Goal: Task Accomplishment & Management: Complete application form

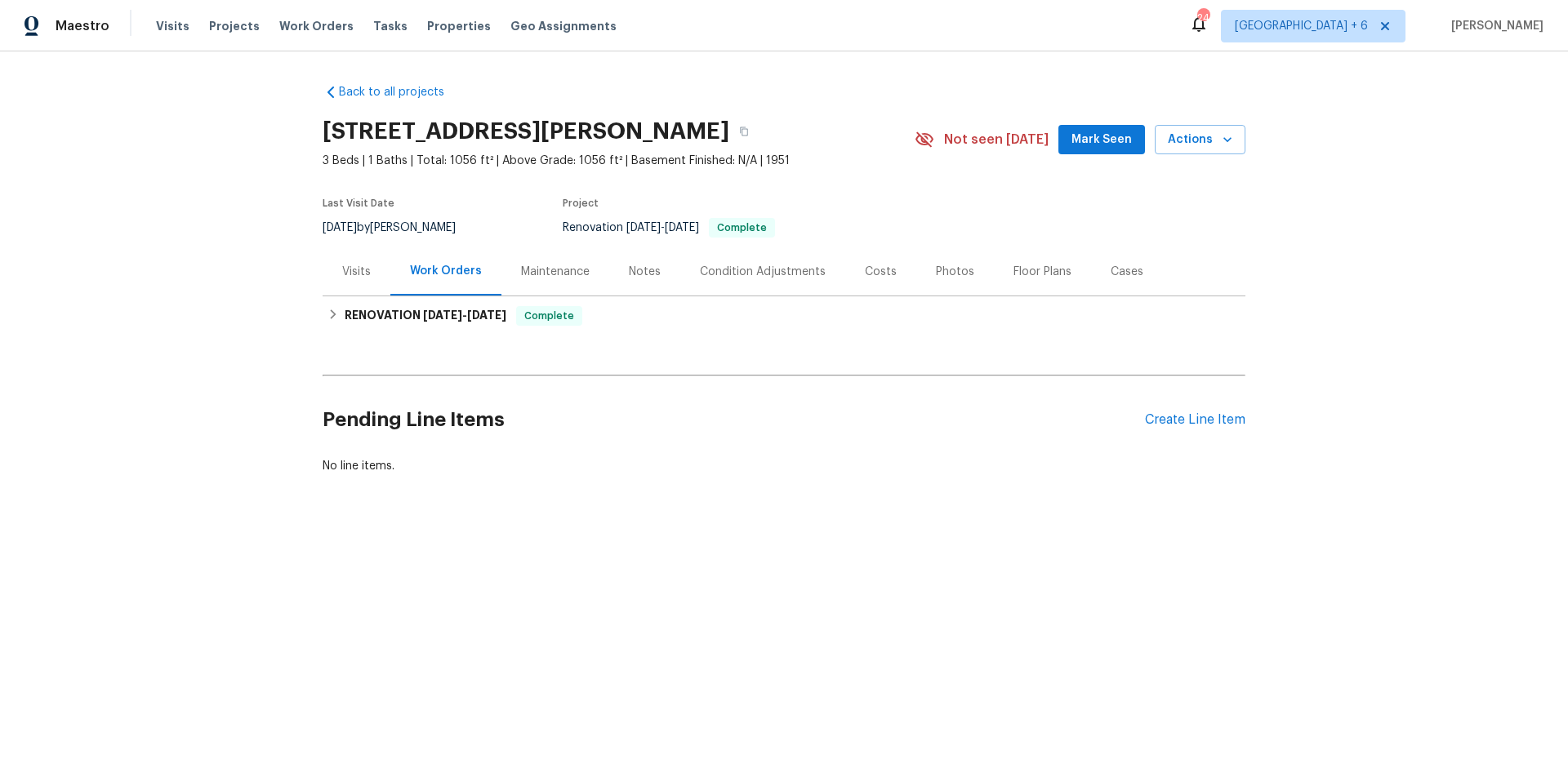
click at [1450, 262] on div "Back to all projects 45 Bergen Ave, Haskell, NJ 07420 3 Beds | 1 Baths | Total:…" at bounding box center [784, 318] width 1568 height 534
click at [1158, 420] on div "Create Line Item" at bounding box center [1196, 420] width 101 height 15
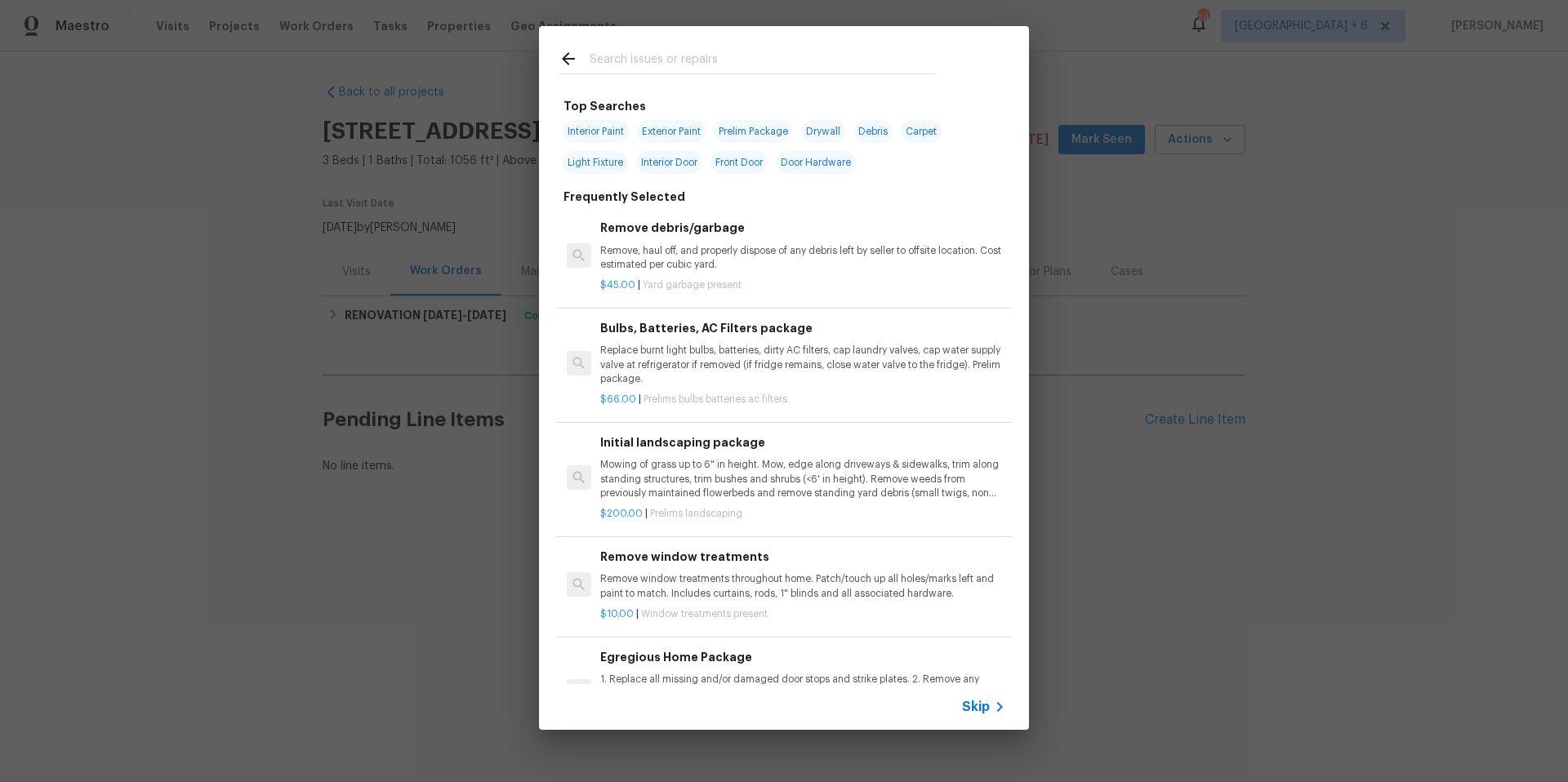
click at [986, 709] on span "Skip" at bounding box center [976, 706] width 28 height 16
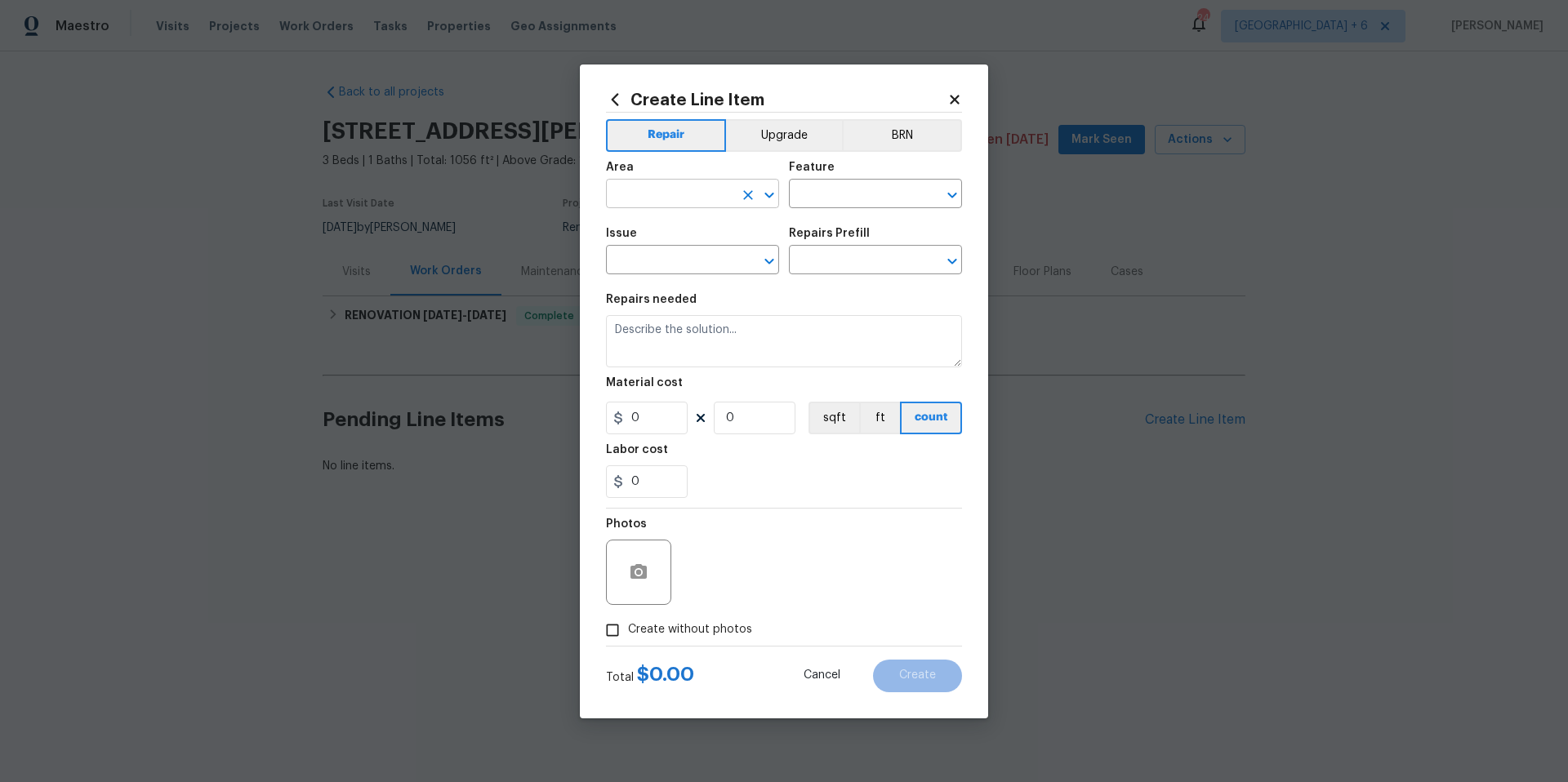
click at [695, 194] on input "text" at bounding box center [670, 196] width 128 height 25
click at [664, 252] on li "Exterior Overall" at bounding box center [692, 259] width 173 height 27
type input "Exterior Overall"
click at [953, 106] on icon at bounding box center [954, 99] width 14 height 14
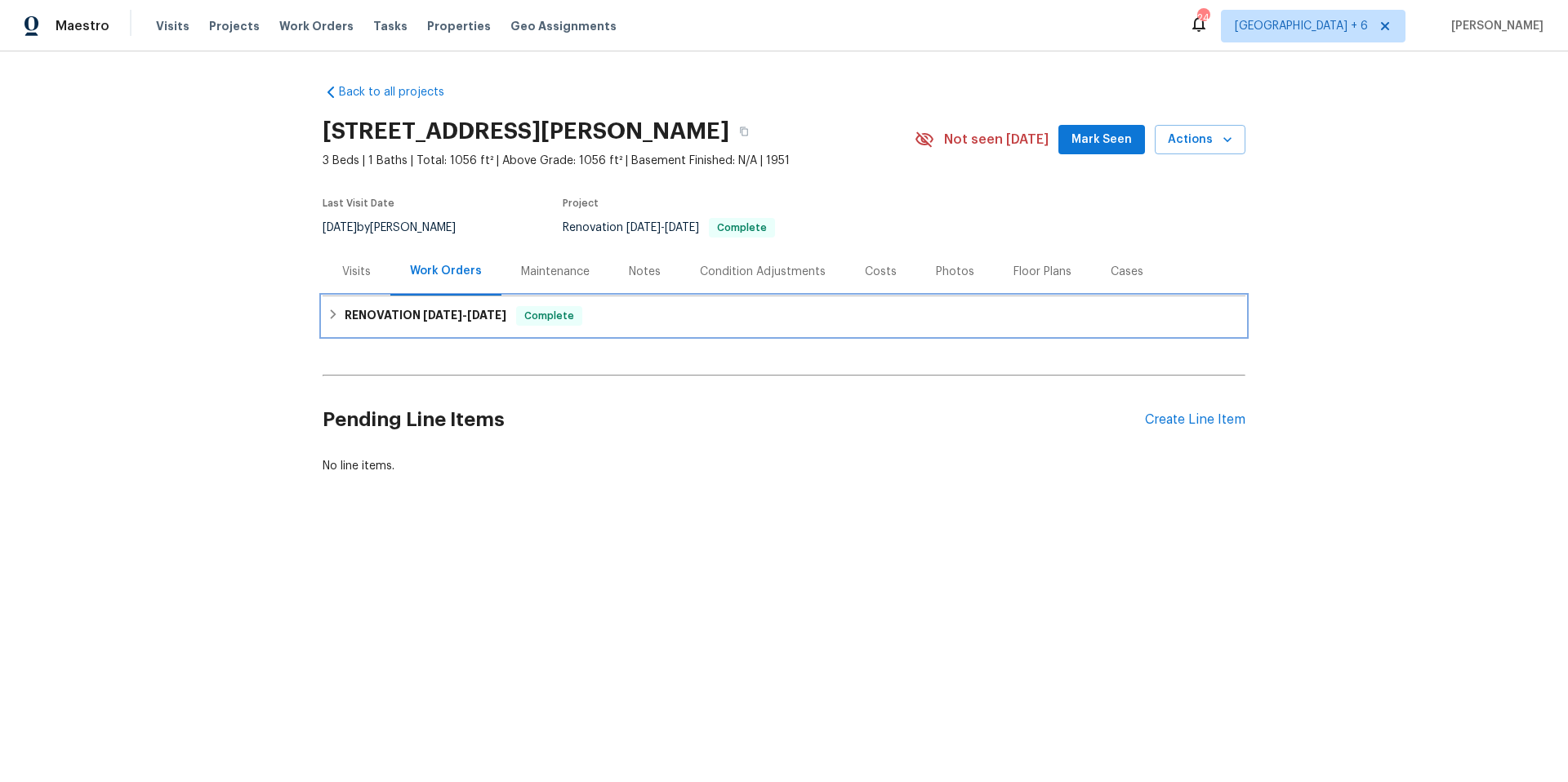
click at [330, 315] on icon at bounding box center [334, 314] width 12 height 12
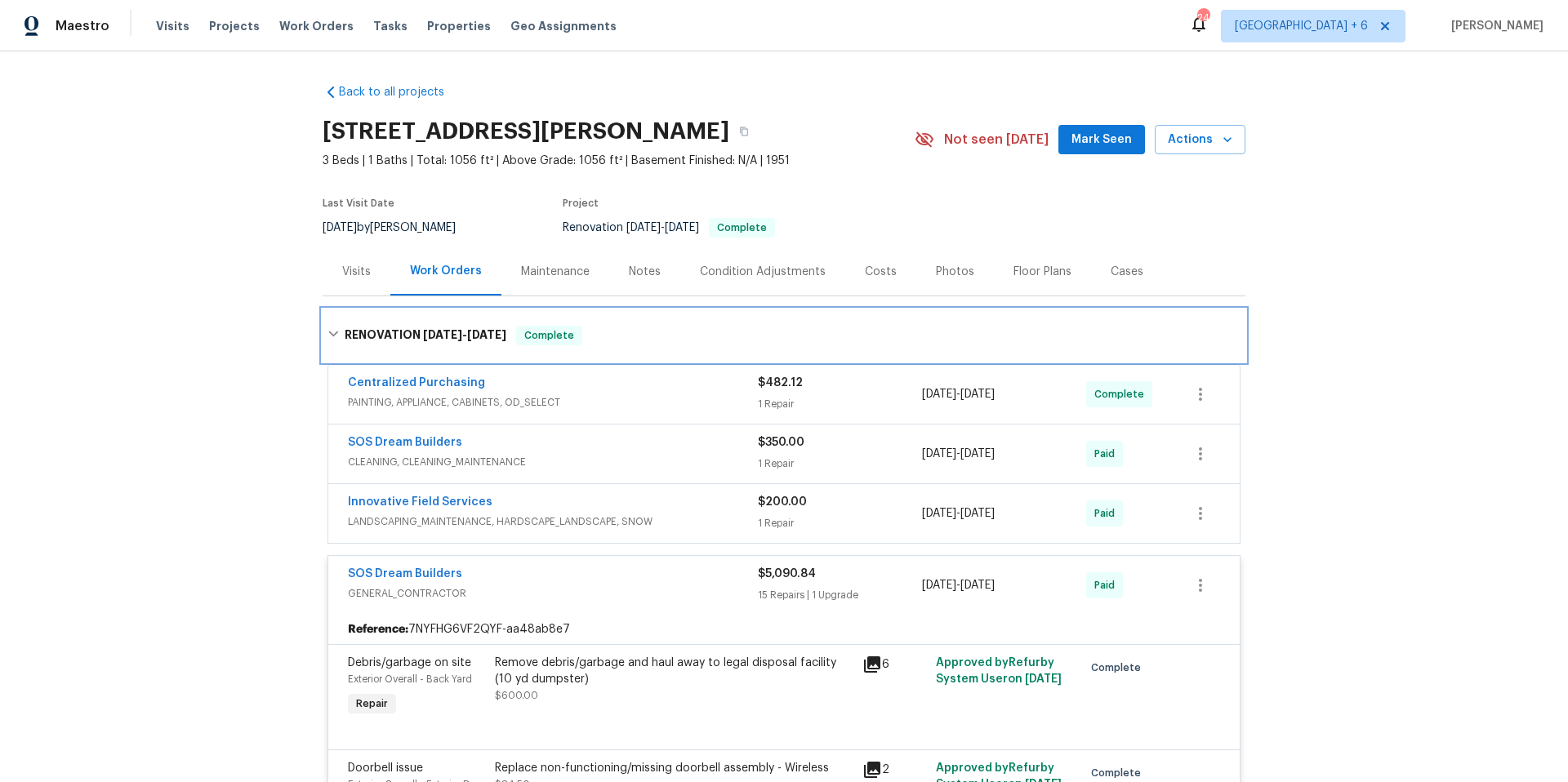
click at [330, 315] on div "RENOVATION 6/16/25 - 6/23/25 Complete" at bounding box center [784, 335] width 923 height 52
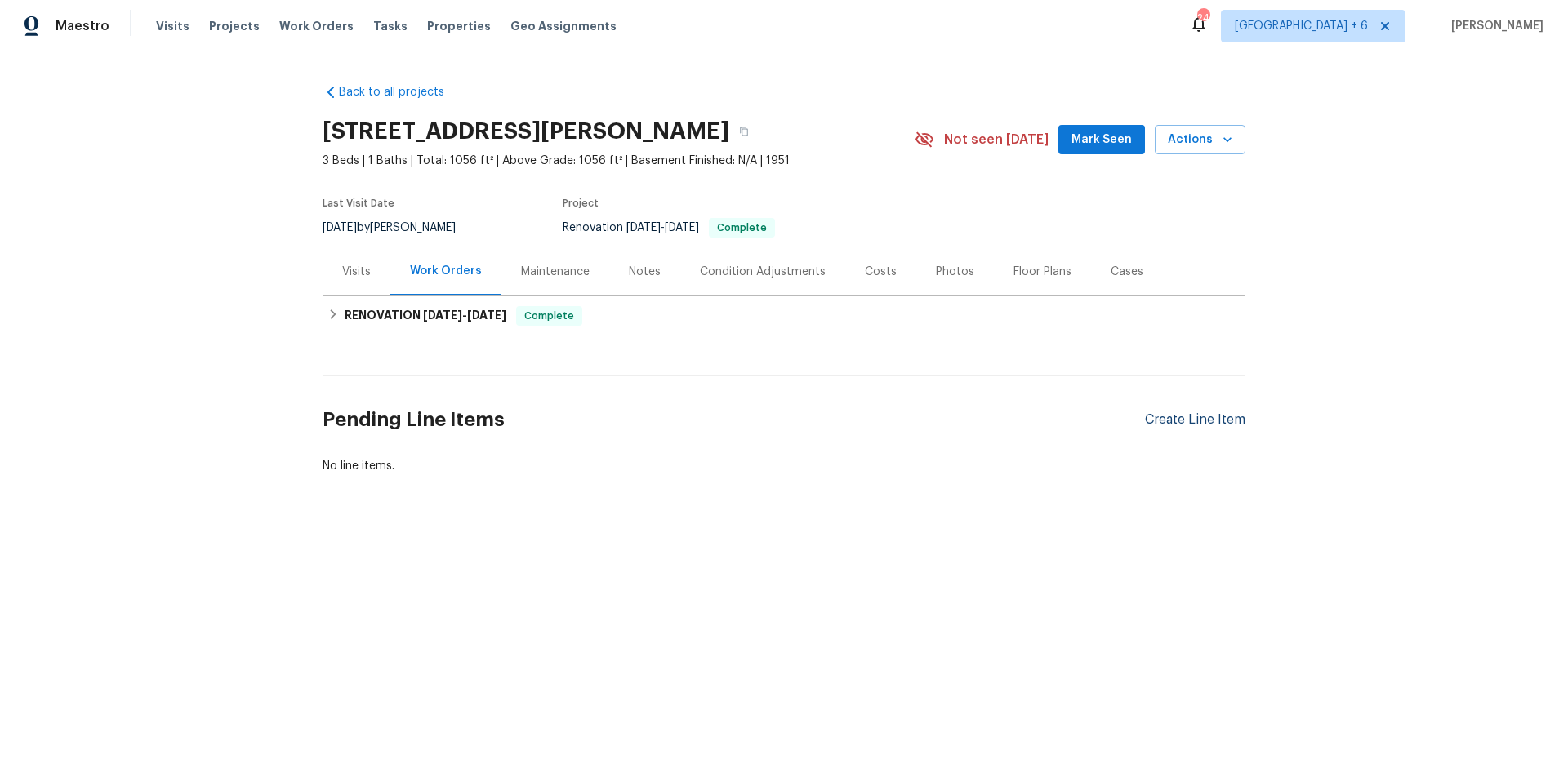
click at [1165, 417] on div "Create Line Item" at bounding box center [1196, 420] width 101 height 15
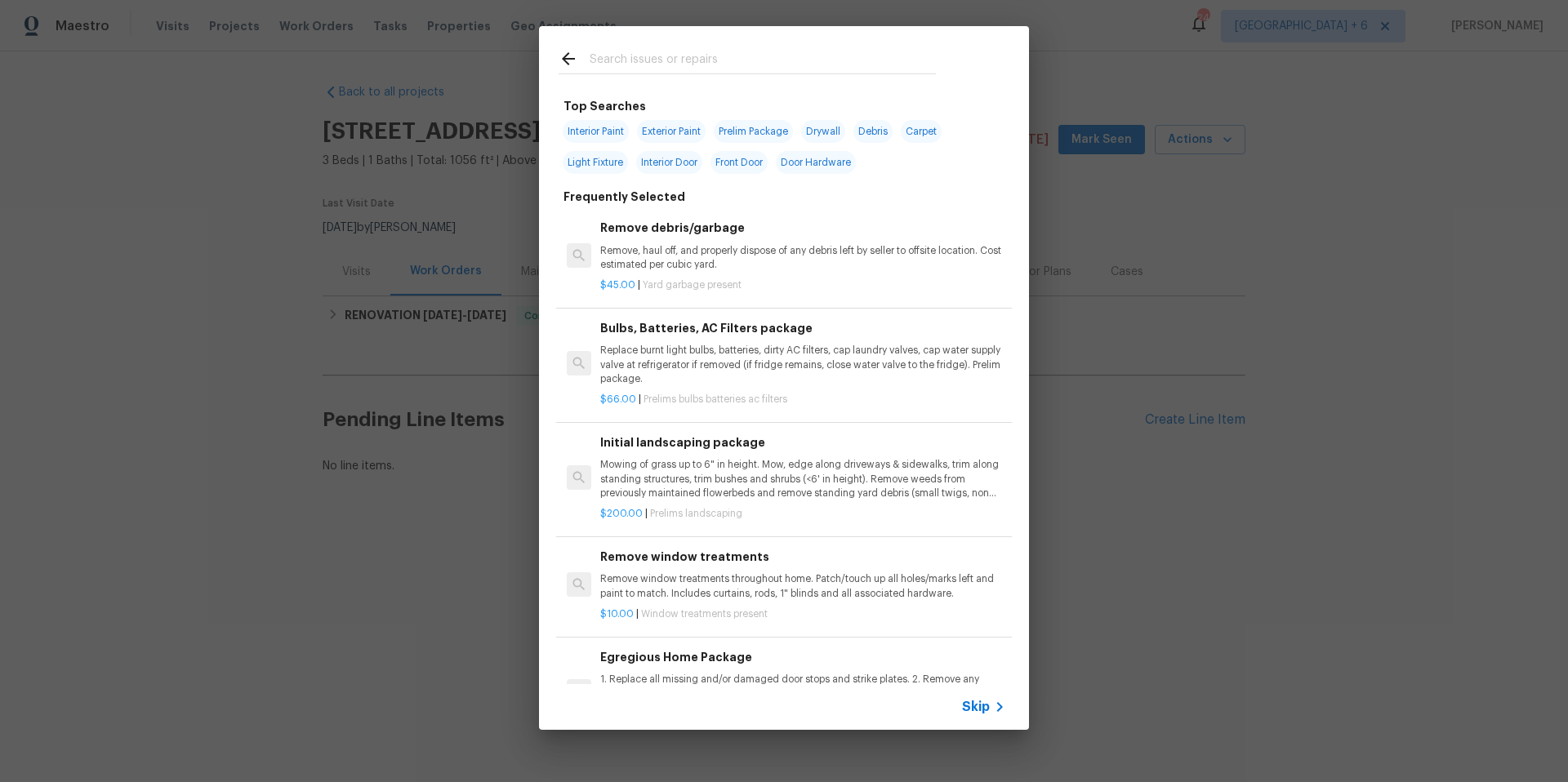
click at [969, 701] on span "Skip" at bounding box center [976, 706] width 28 height 16
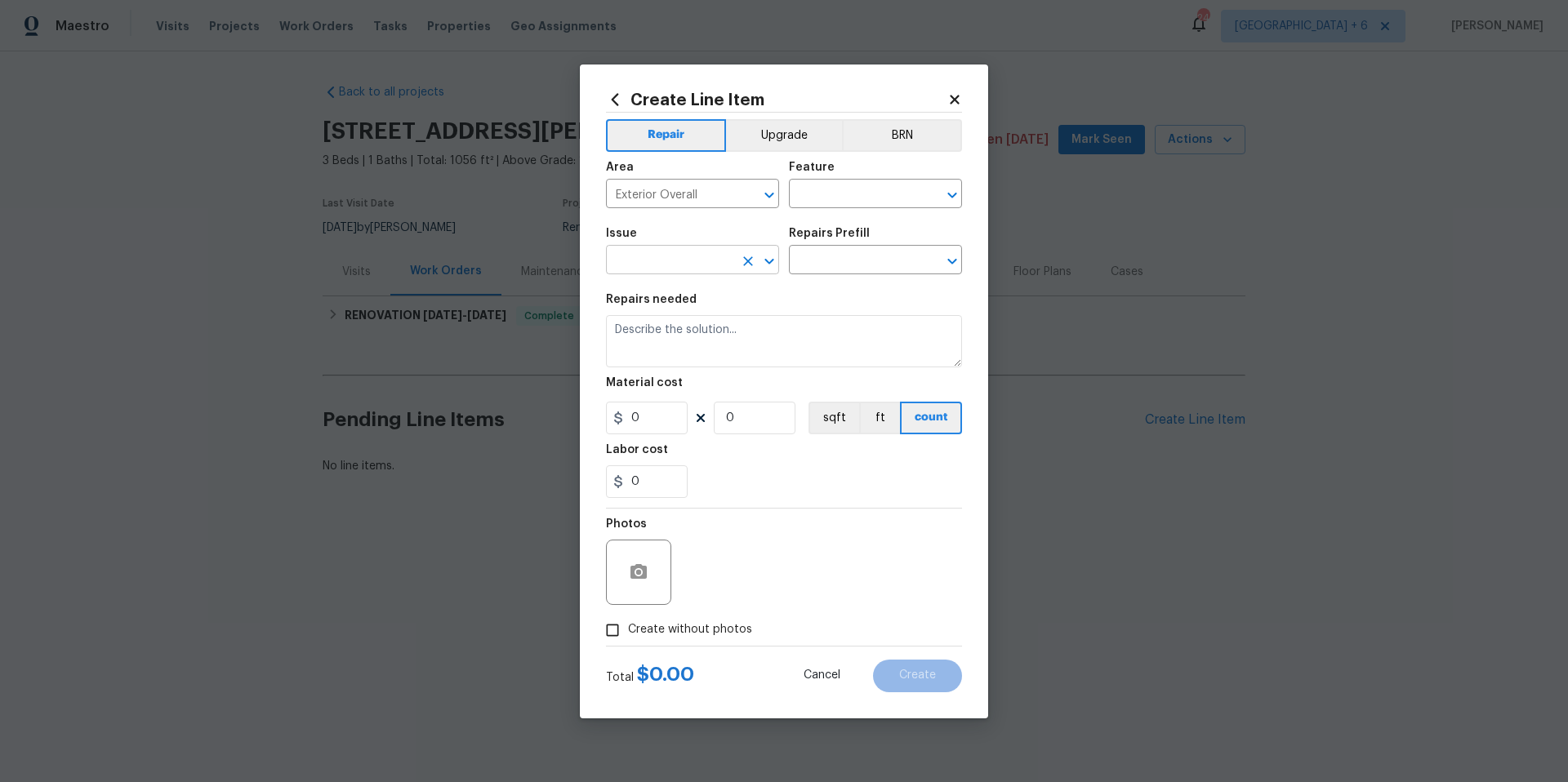
click at [678, 270] on input "text" at bounding box center [670, 261] width 128 height 25
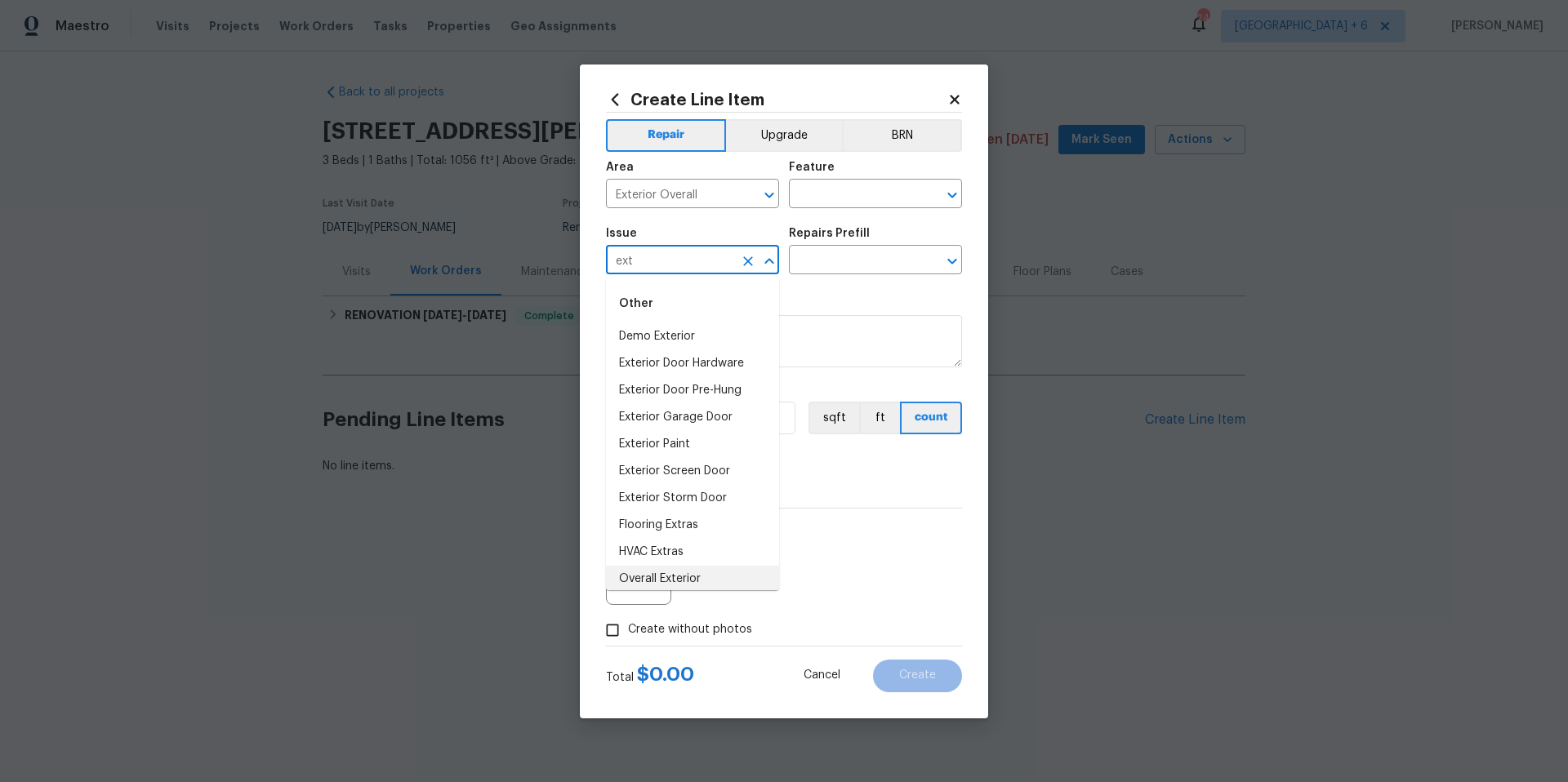
click at [678, 583] on li "Overall Exterior" at bounding box center [692, 580] width 173 height 27
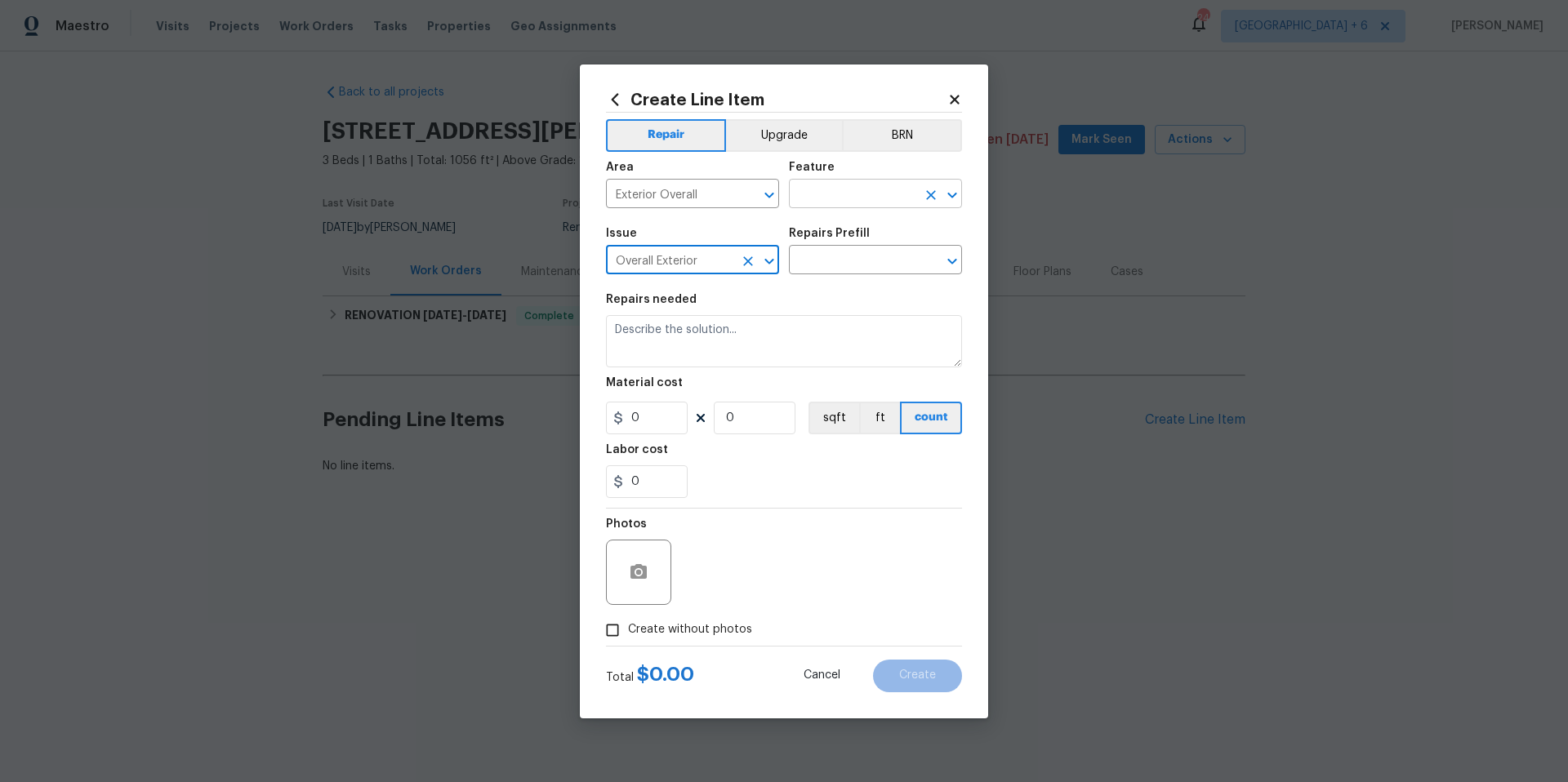
type input "Overall Exterior"
click at [877, 192] on input "text" at bounding box center [853, 196] width 128 height 25
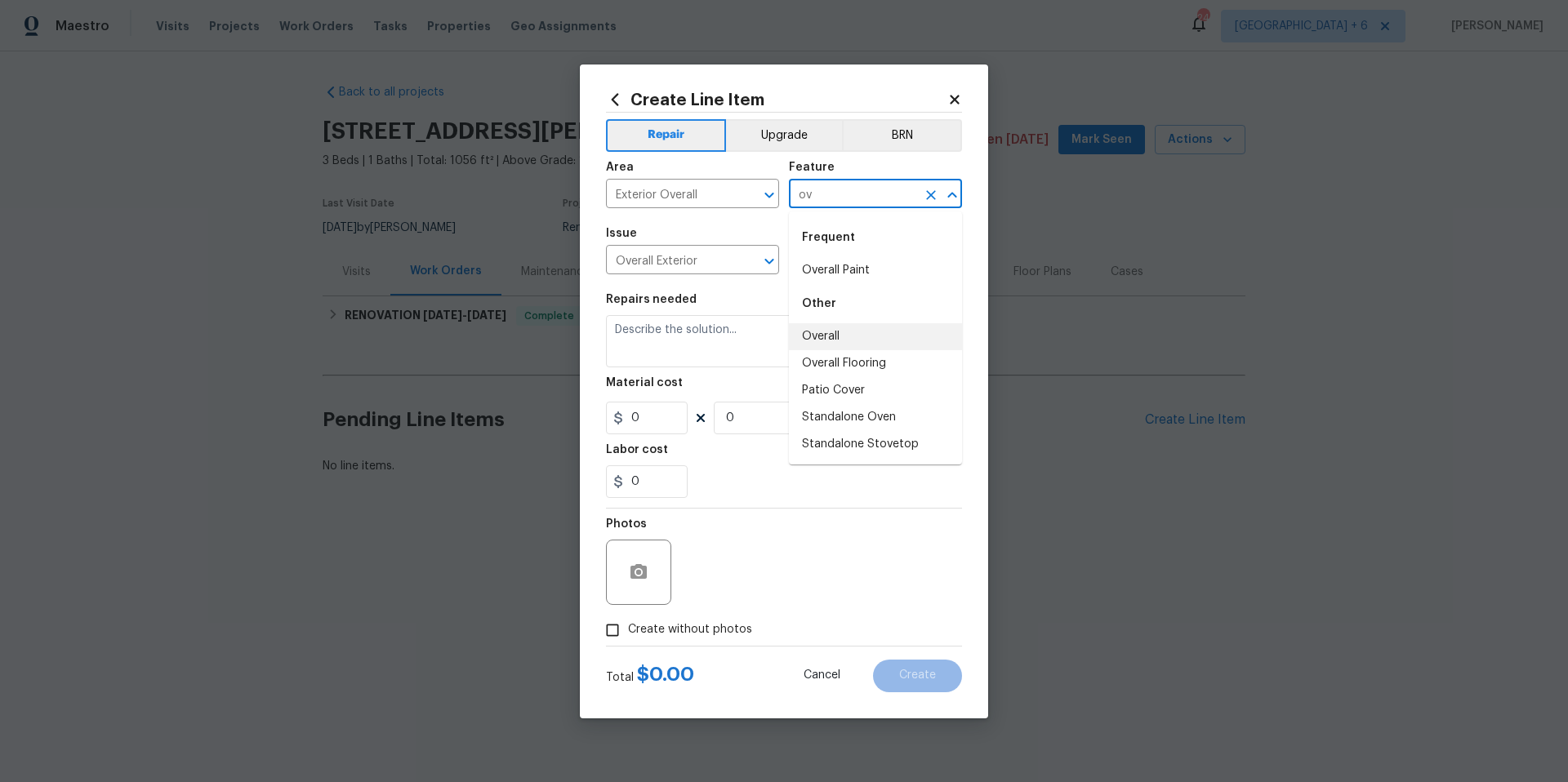
click at [872, 333] on li "Overall" at bounding box center [876, 337] width 173 height 27
type input "Overall"
click at [868, 257] on input "text" at bounding box center [853, 261] width 128 height 25
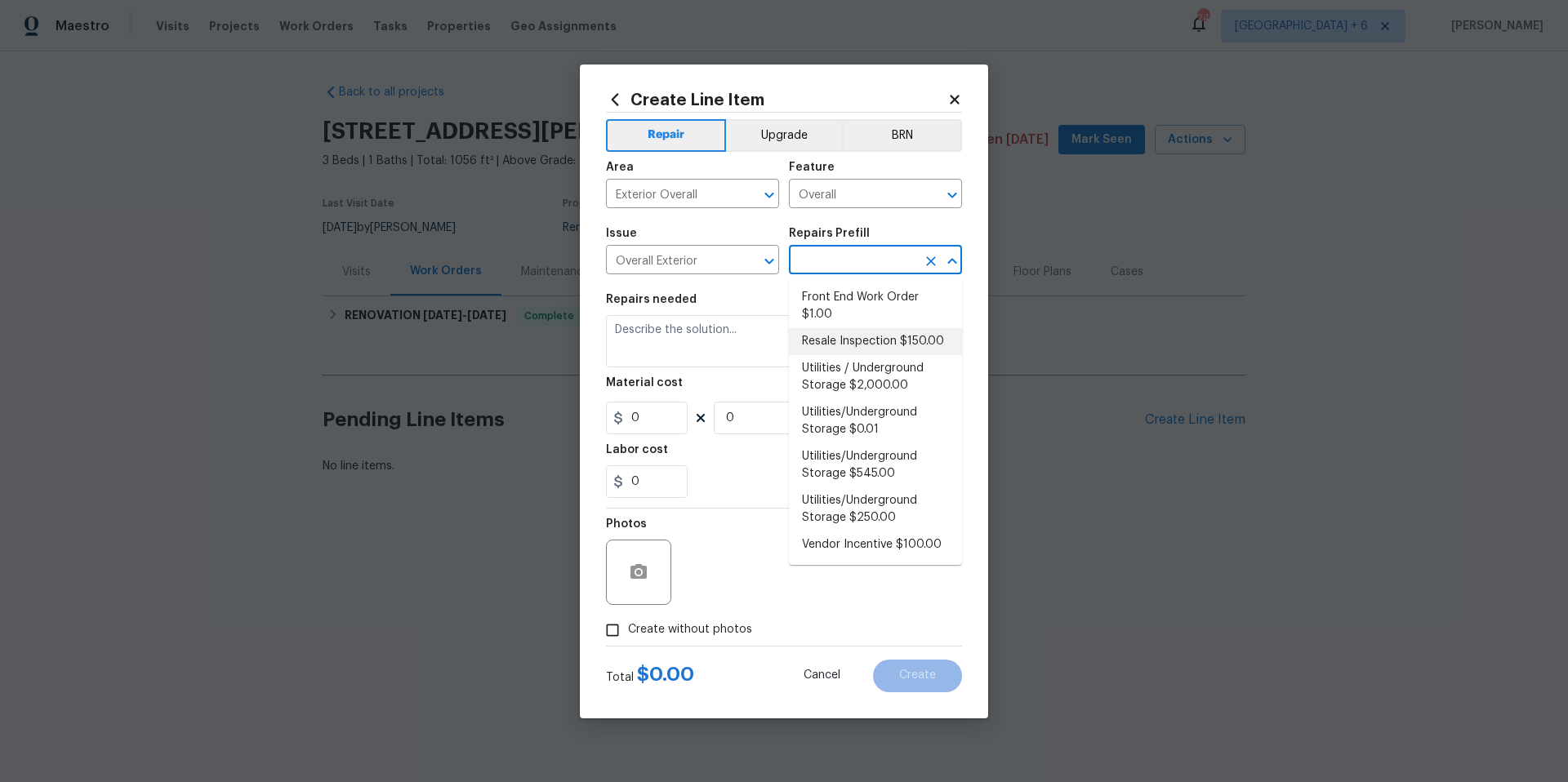
click at [845, 339] on li "Resale Inspection $150.00" at bounding box center [876, 342] width 173 height 27
type input "Resale Inspection $150.00"
type textarea "POS Inspection Attendance and Documentation: Attend scheduled Point of Sale (PO…"
type input "1"
type input "150"
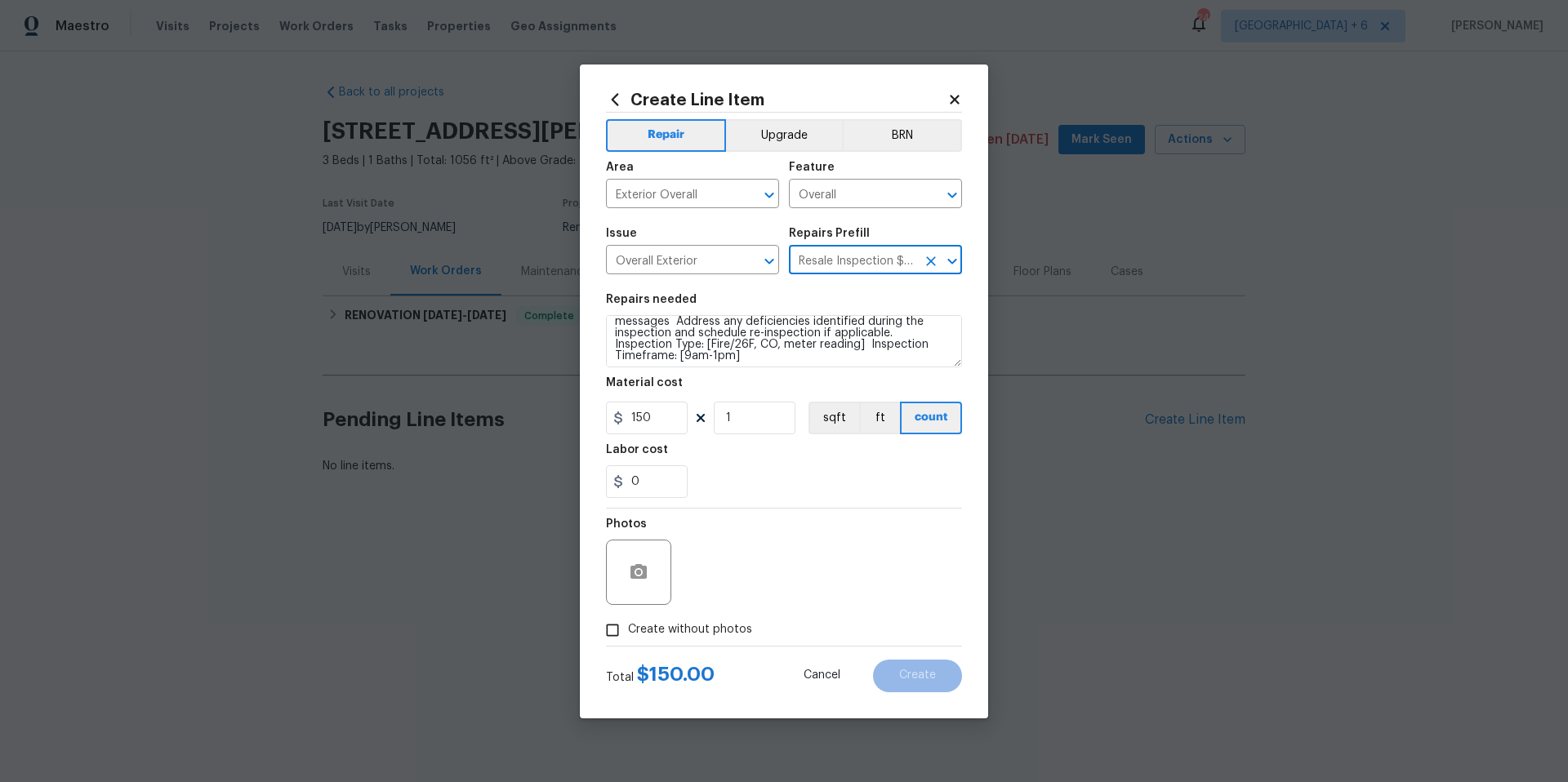
scroll to position [92, 0]
click at [713, 347] on textarea "POS Inspection Attendance and Documentation: Attend scheduled Point of Sale (PO…" at bounding box center [784, 341] width 356 height 52
click at [815, 349] on textarea "POS Inspection Attendance and Documentation: Attend scheduled Point of Sale (PO…" at bounding box center [784, 341] width 356 height 52
type textarea "POS Inspection Attendance and Documentation: Attend scheduled Point of Sale (PO…"
click at [618, 630] on input "Create without photos" at bounding box center [612, 630] width 31 height 31
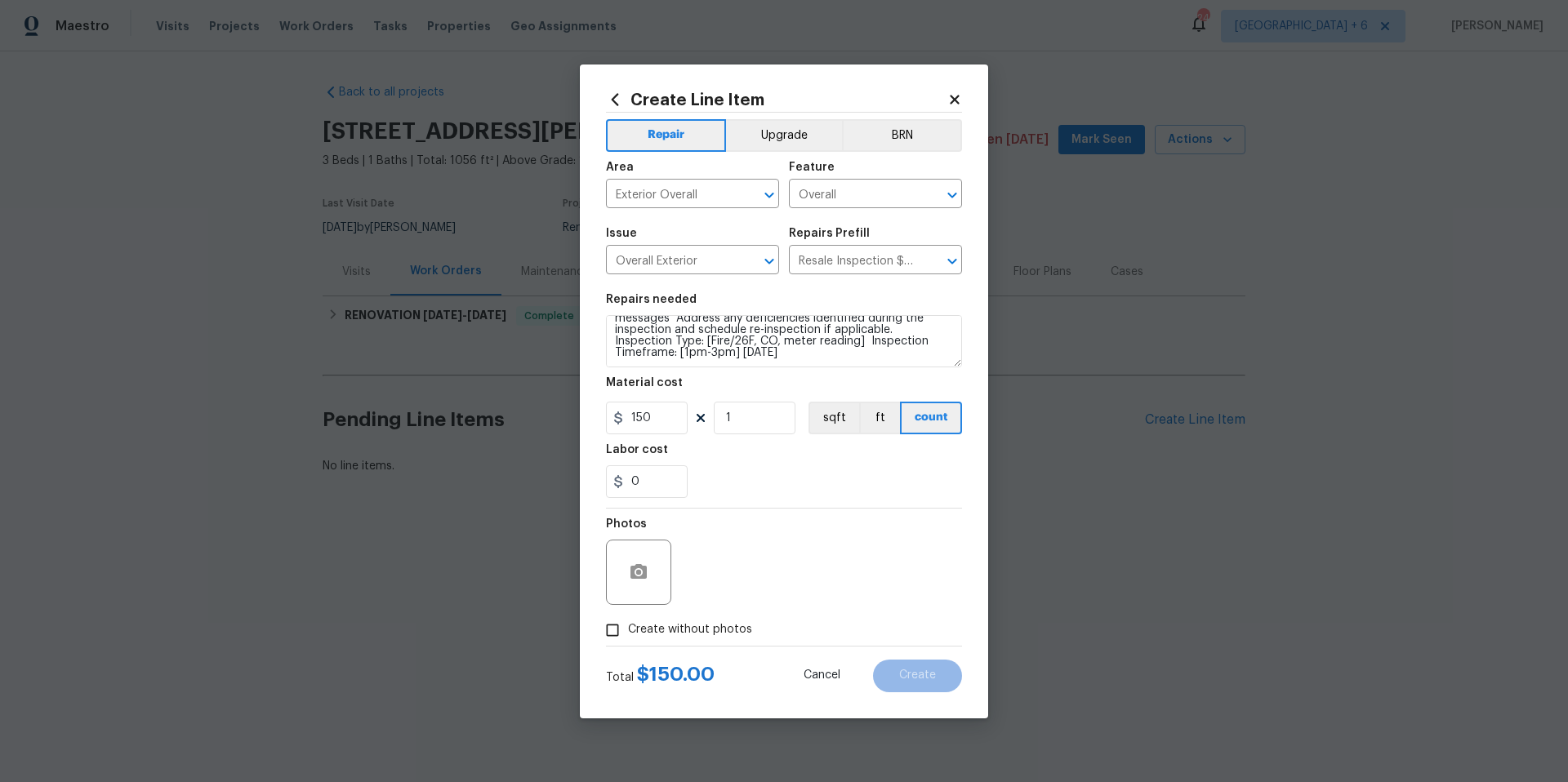
checkbox input "true"
click at [812, 567] on textarea at bounding box center [823, 572] width 277 height 66
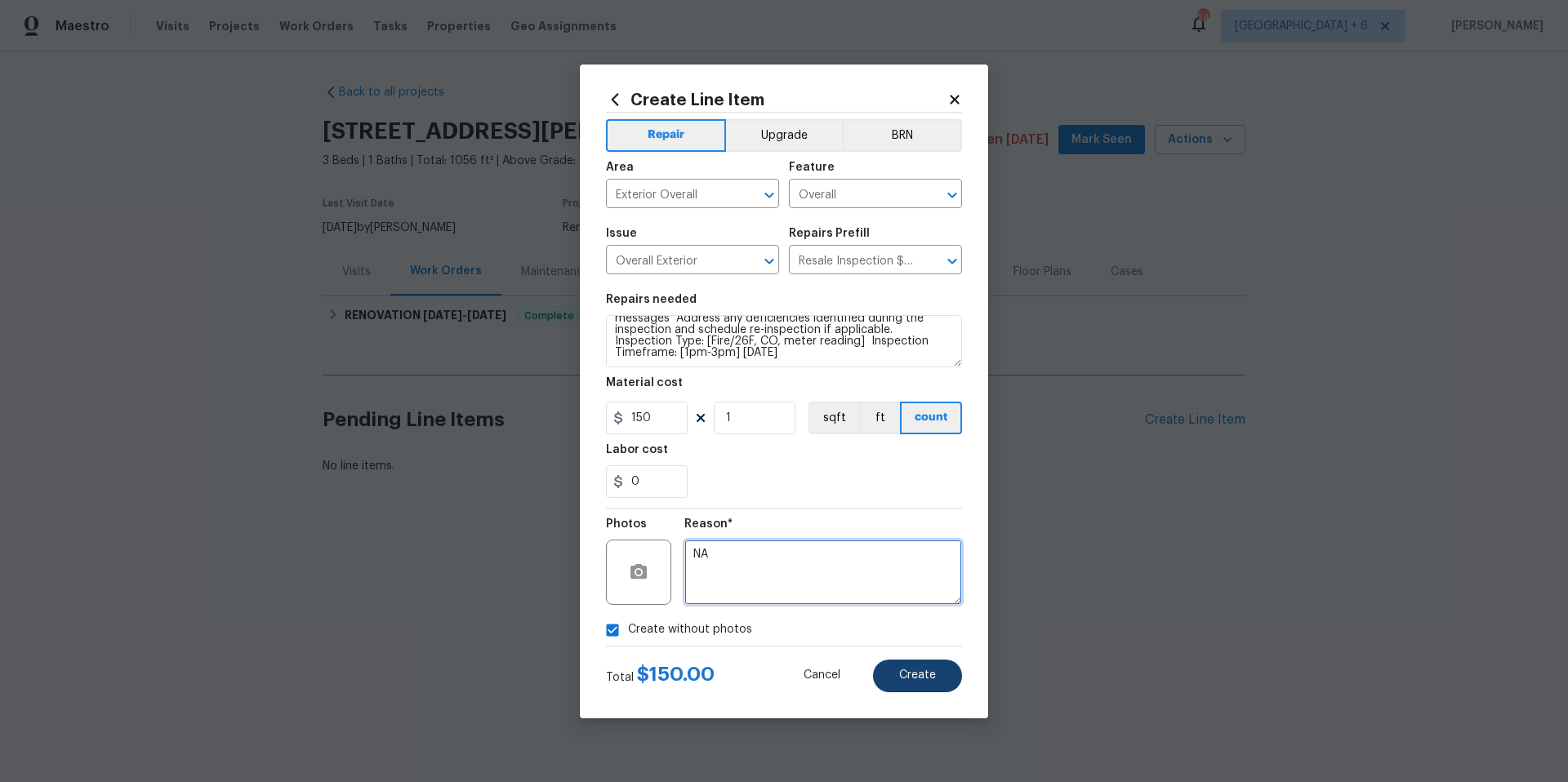
type textarea "NA"
click at [909, 673] on span "Create" at bounding box center [918, 675] width 37 height 13
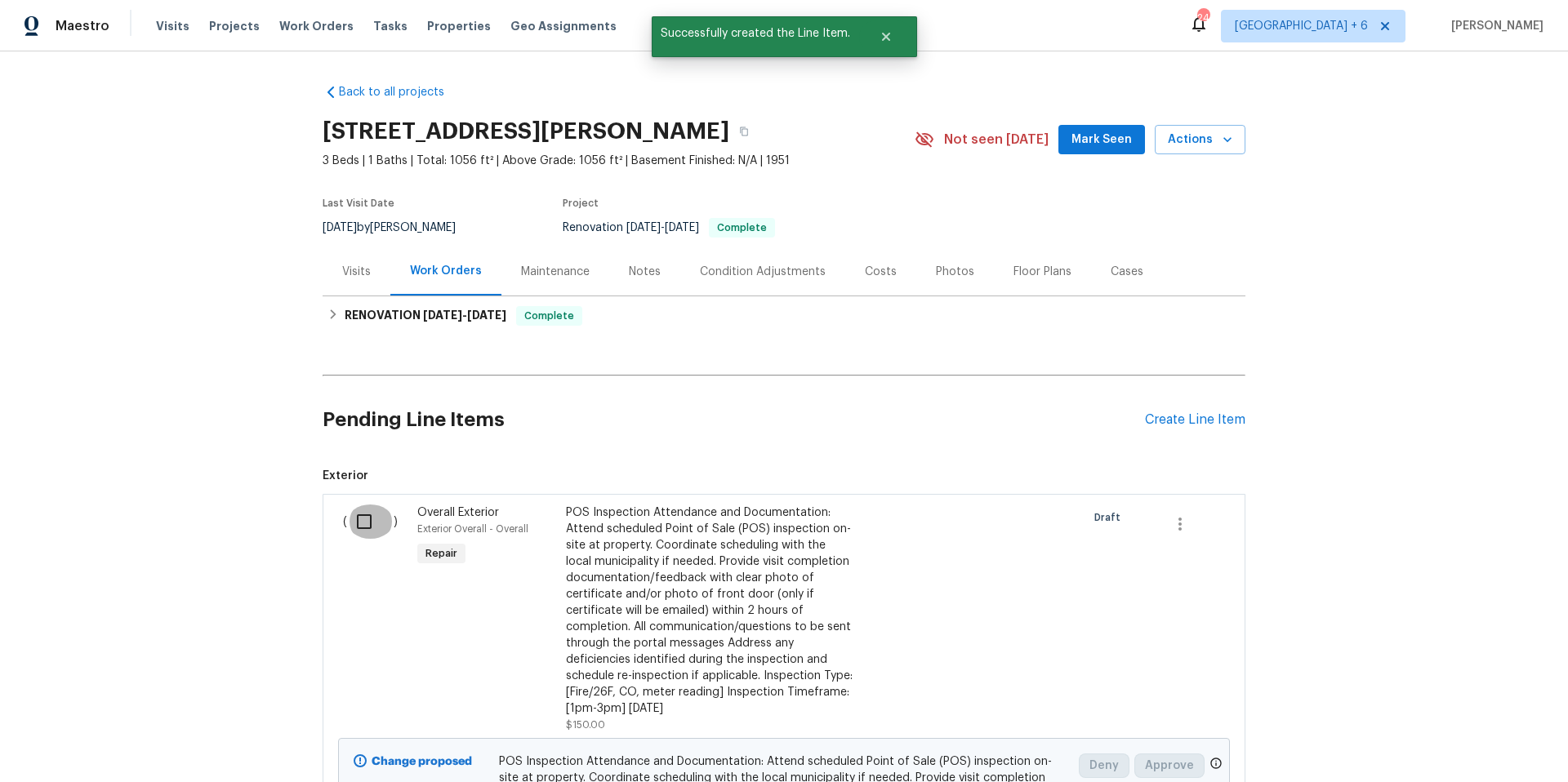
click at [358, 524] on input "checkbox" at bounding box center [370, 522] width 46 height 34
checkbox input "true"
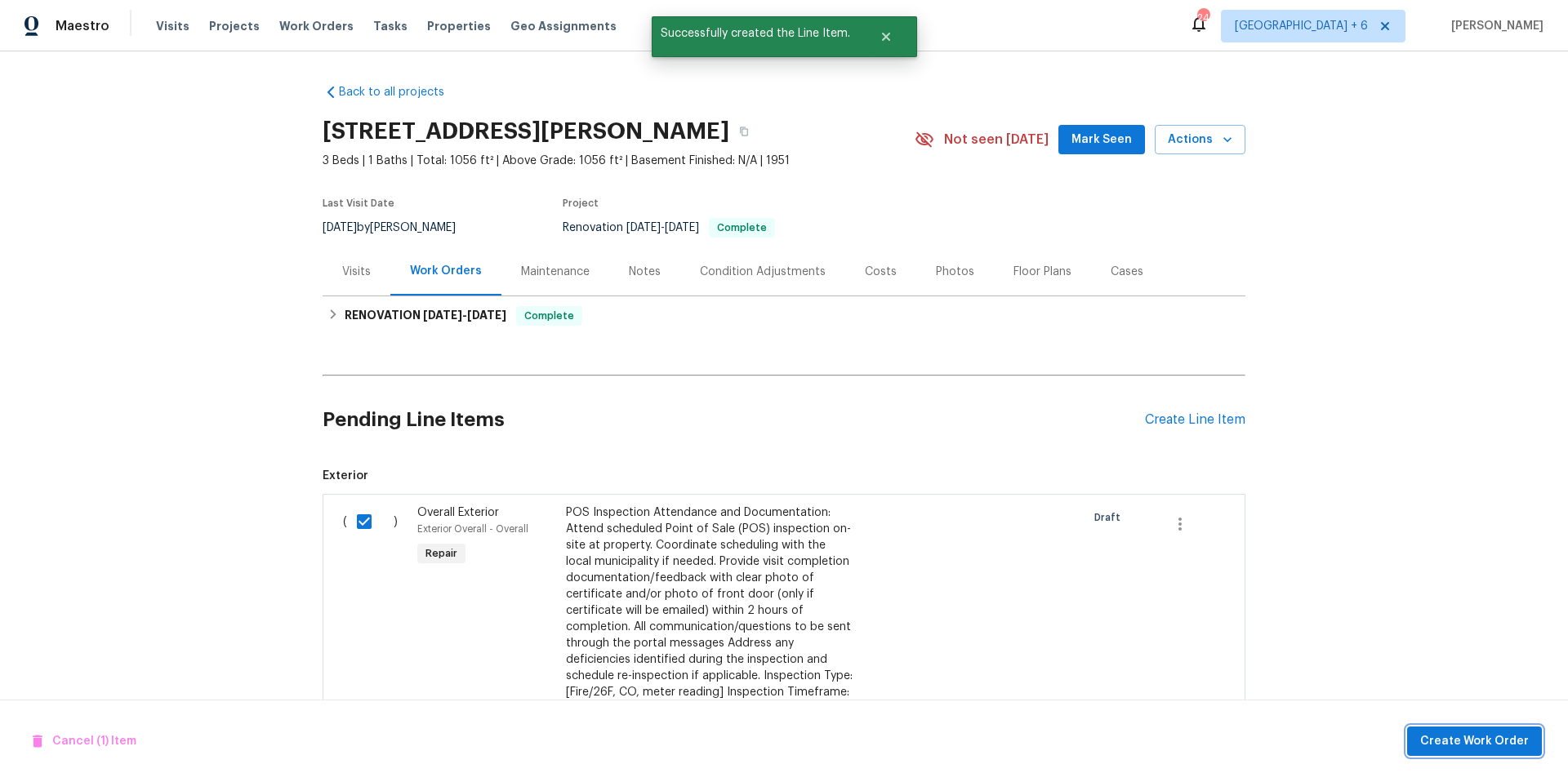
click at [1425, 748] on span "Create Work Order" at bounding box center [1474, 742] width 108 height 20
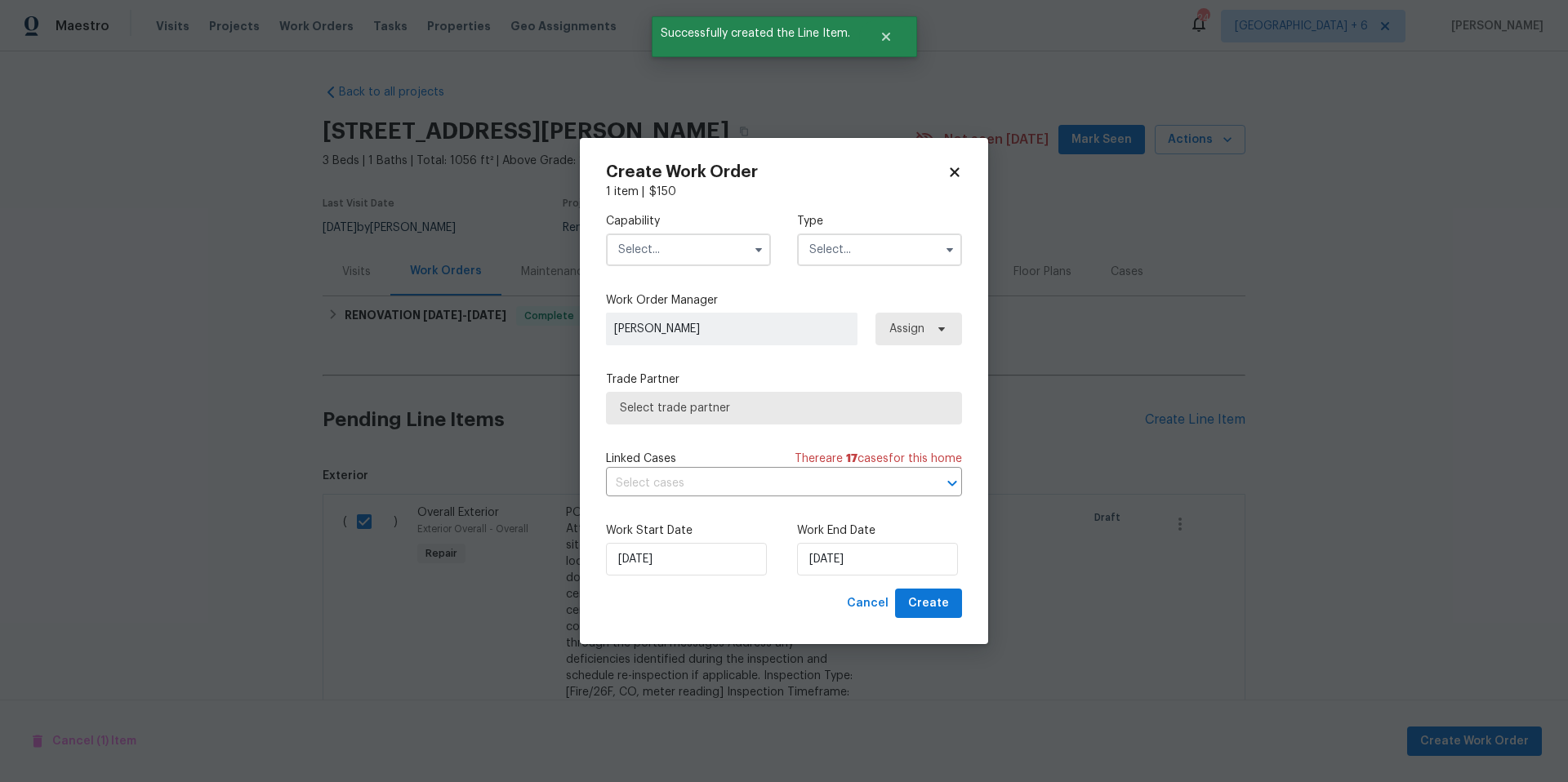
click at [669, 249] on input "text" at bounding box center [688, 249] width 165 height 33
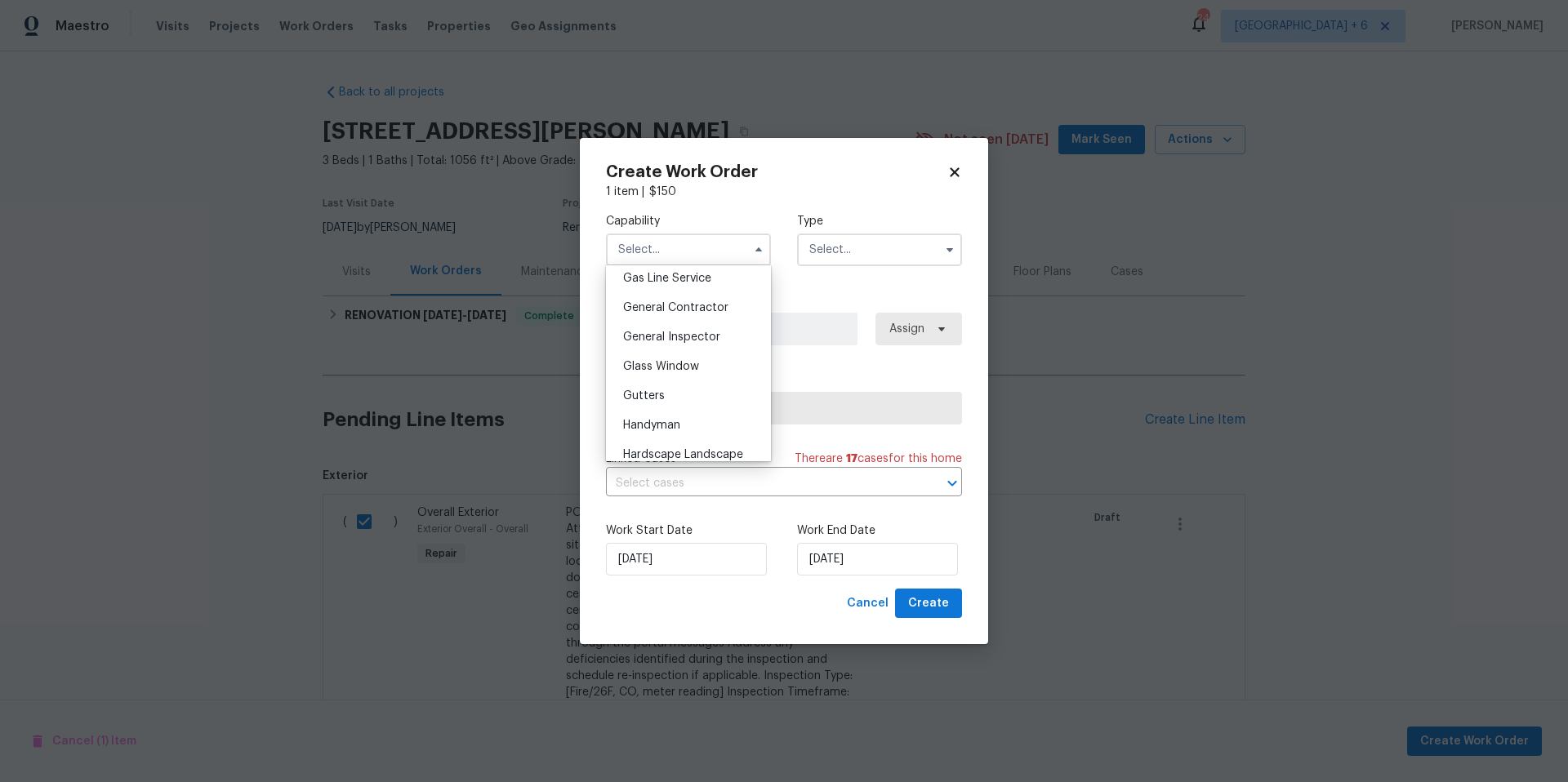
scroll to position [764, 0]
click at [697, 307] on div "General Contractor" at bounding box center [688, 300] width 157 height 29
type input "General Contractor"
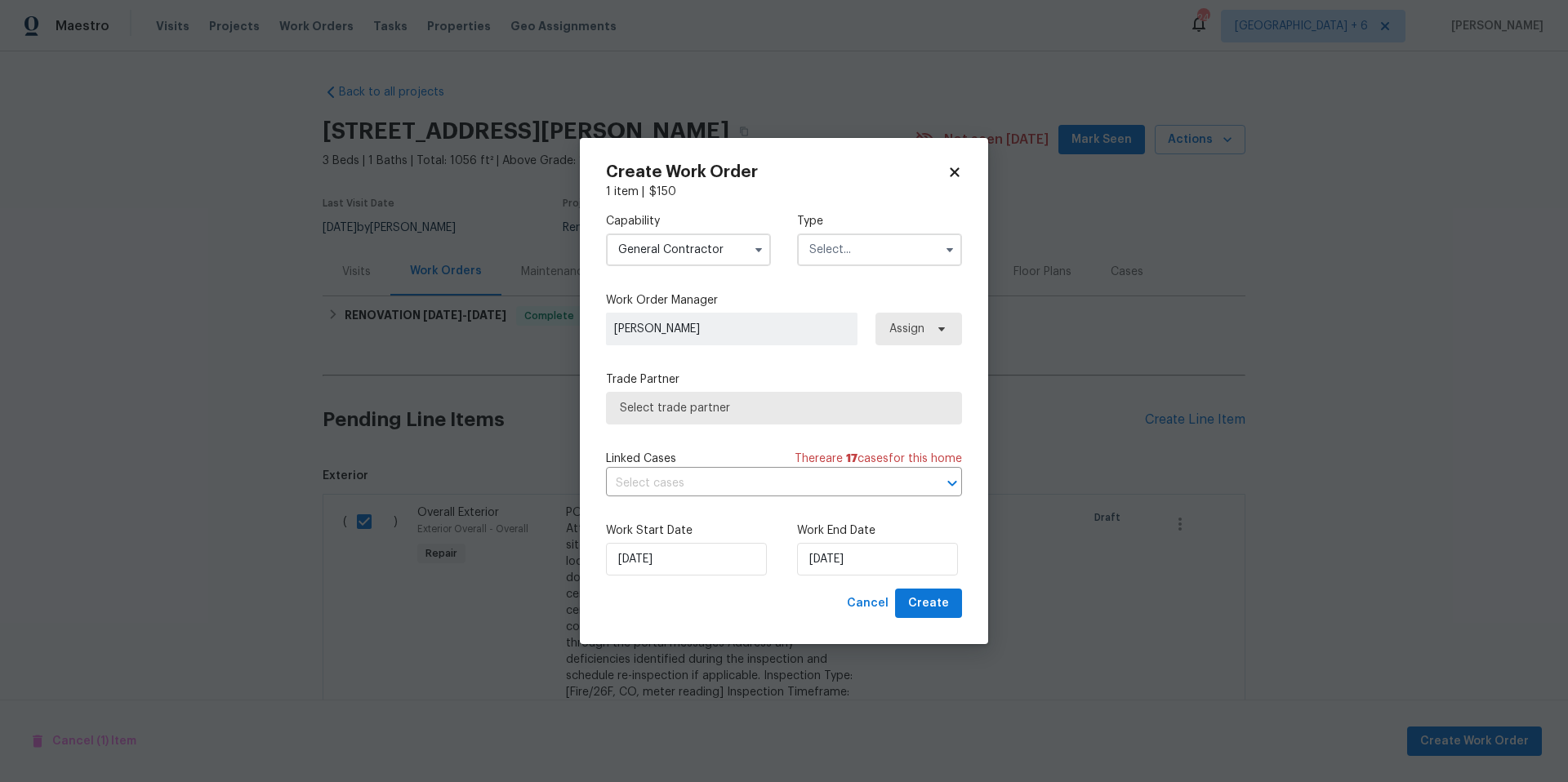
click at [885, 243] on input "text" at bounding box center [880, 249] width 165 height 33
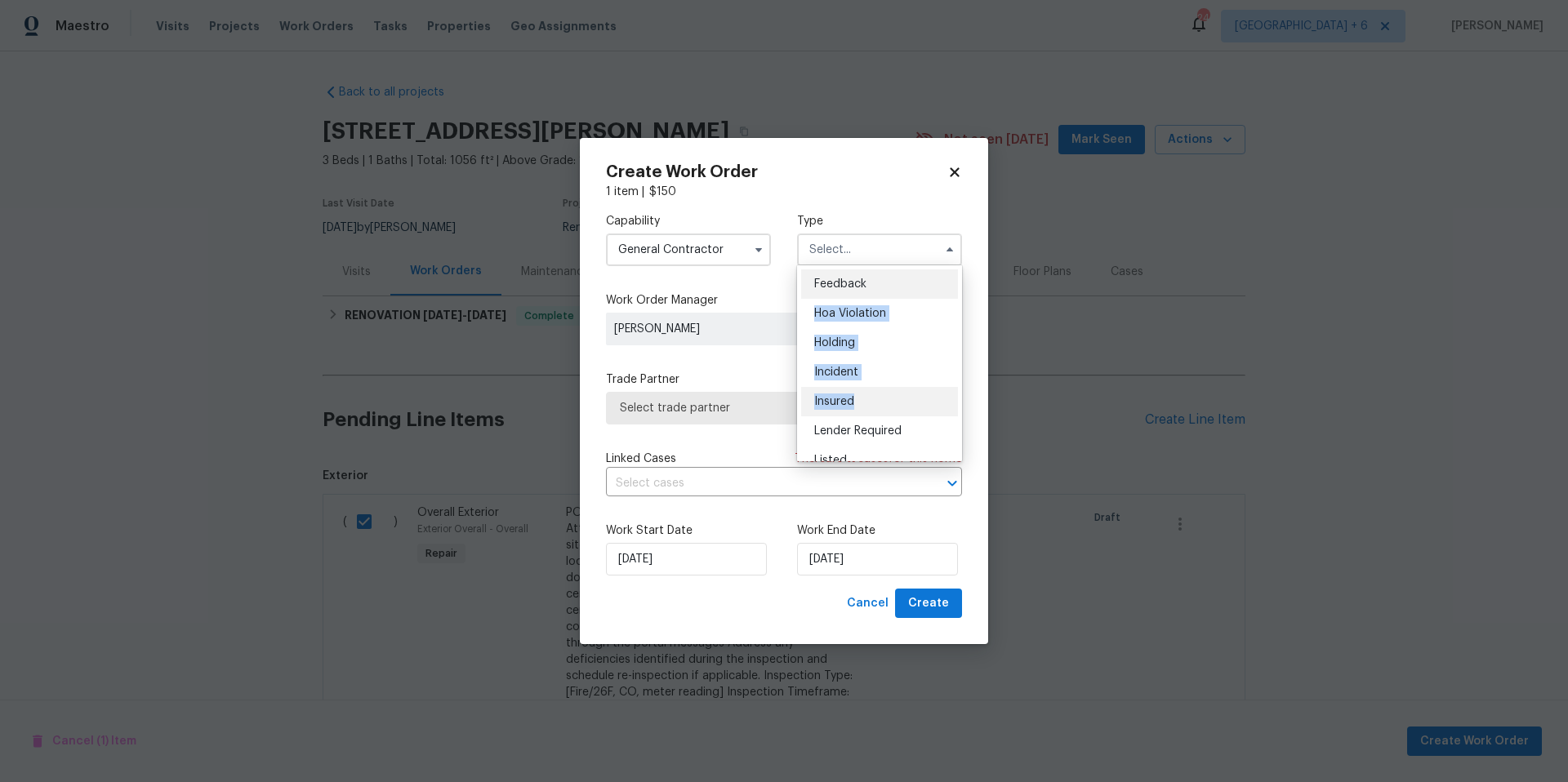
drag, startPoint x: 885, startPoint y: 287, endPoint x: 842, endPoint y: 410, distance: 130.3
click at [842, 410] on ul "Feedback Hoa Violation Holding Incident Insured Lender Required Listed Lite Lwo…" at bounding box center [880, 363] width 165 height 196
click at [840, 453] on div "Listed" at bounding box center [879, 460] width 157 height 29
type input "Listed"
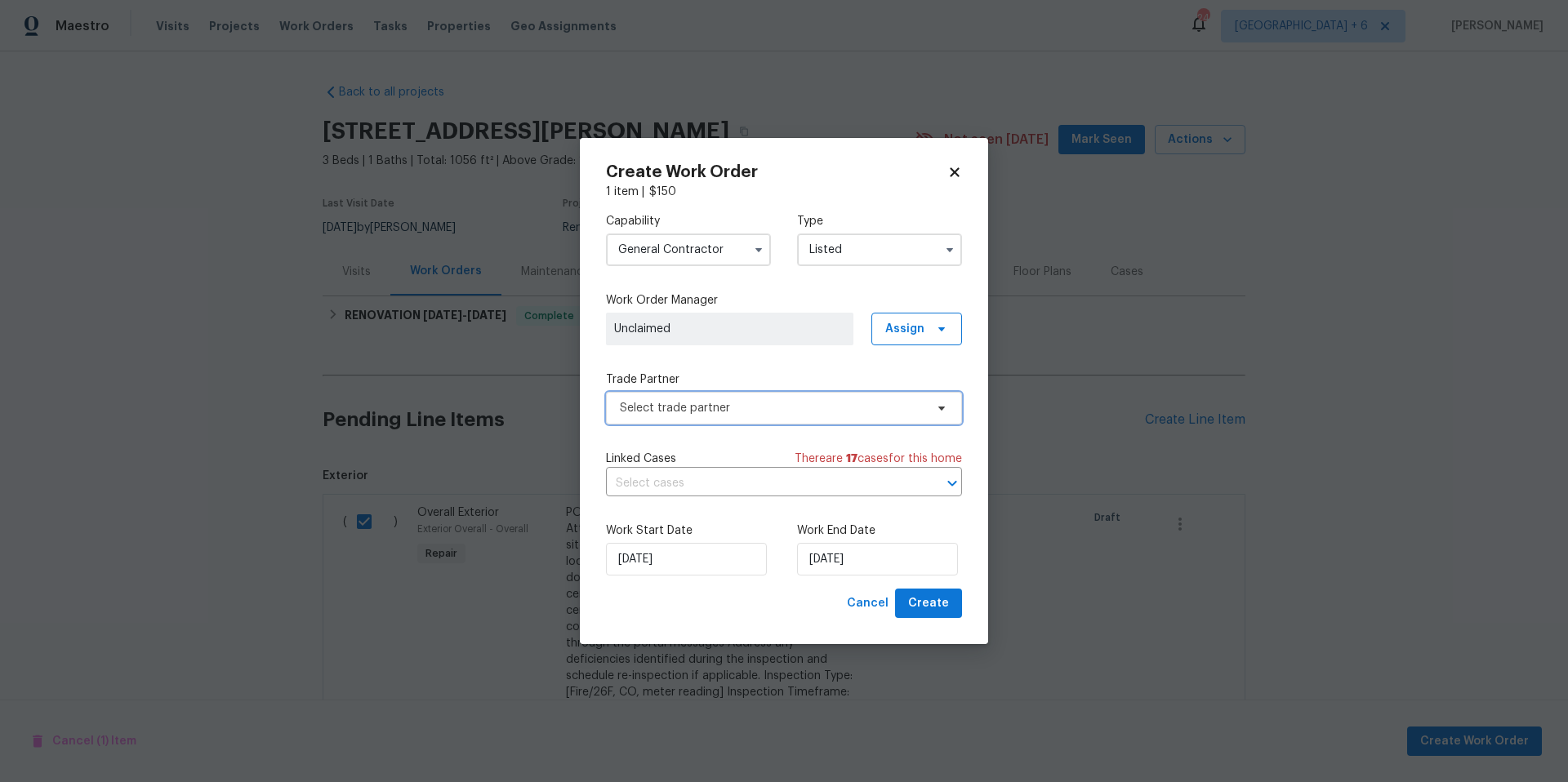
click at [795, 409] on span "Select trade partner" at bounding box center [772, 407] width 305 height 16
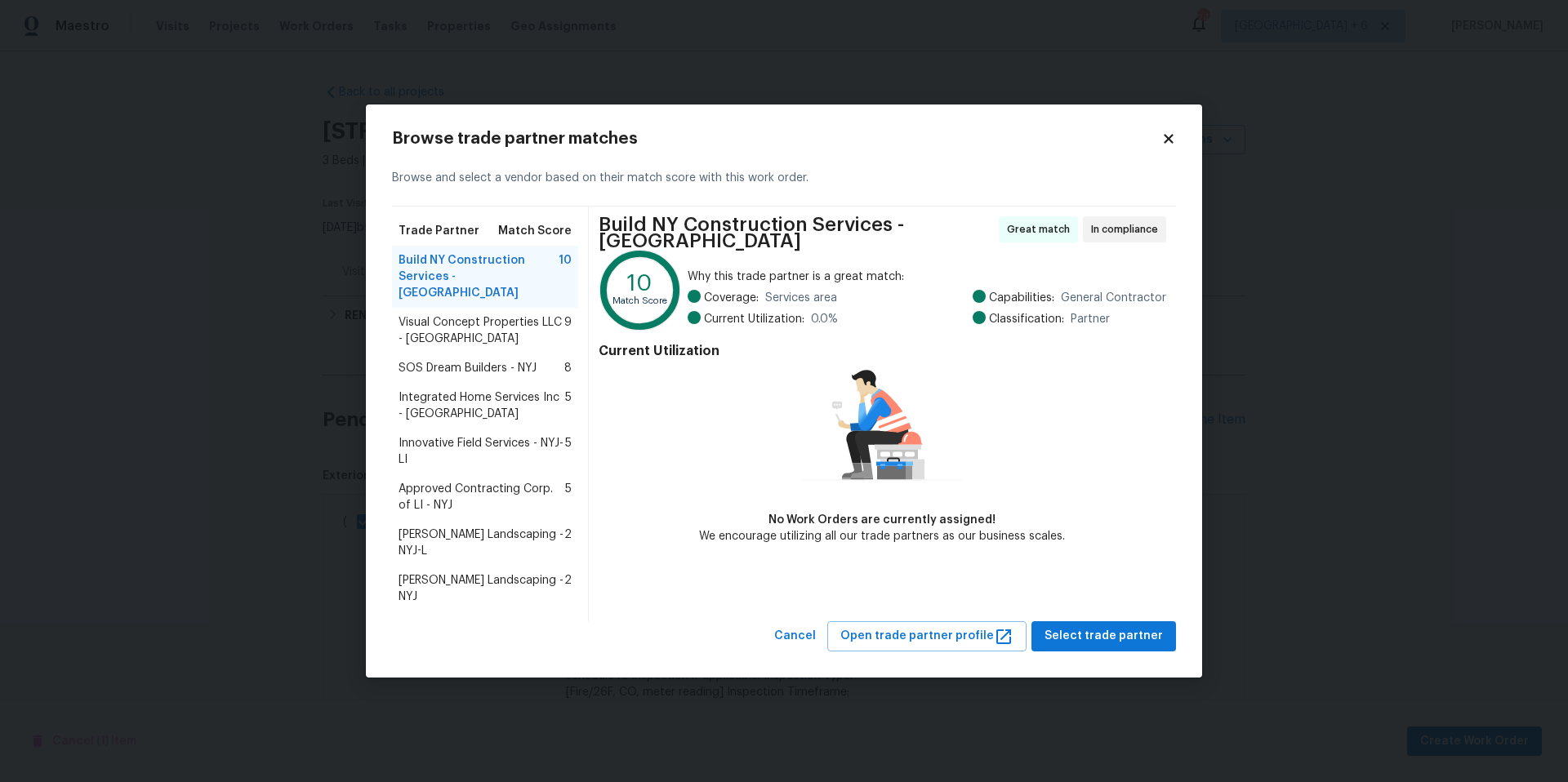
click at [414, 373] on span "SOS Dream Builders - NYJ" at bounding box center [467, 368] width 138 height 16
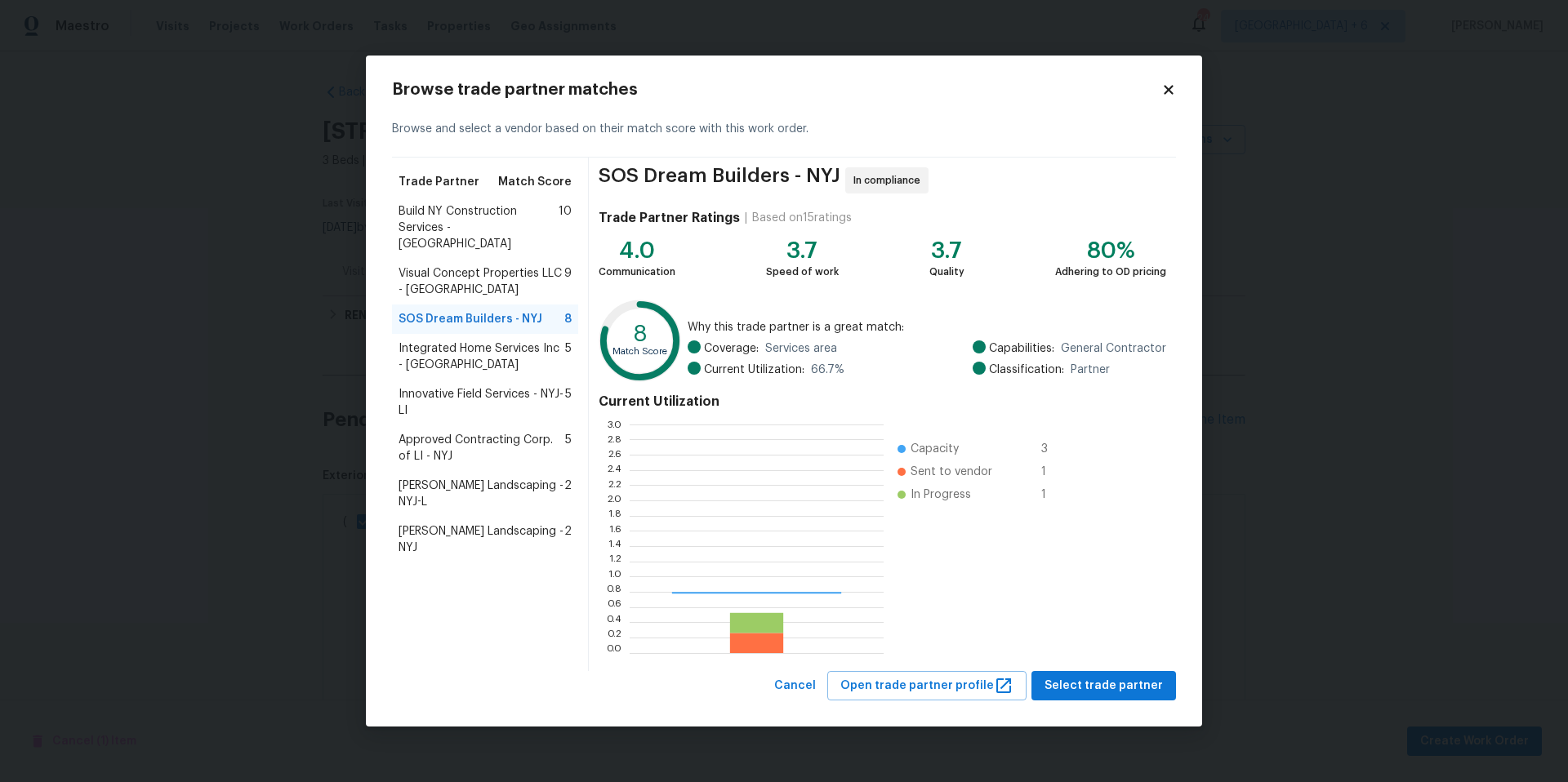
scroll to position [217, 243]
click at [1111, 677] on span "Select trade partner" at bounding box center [1103, 686] width 118 height 20
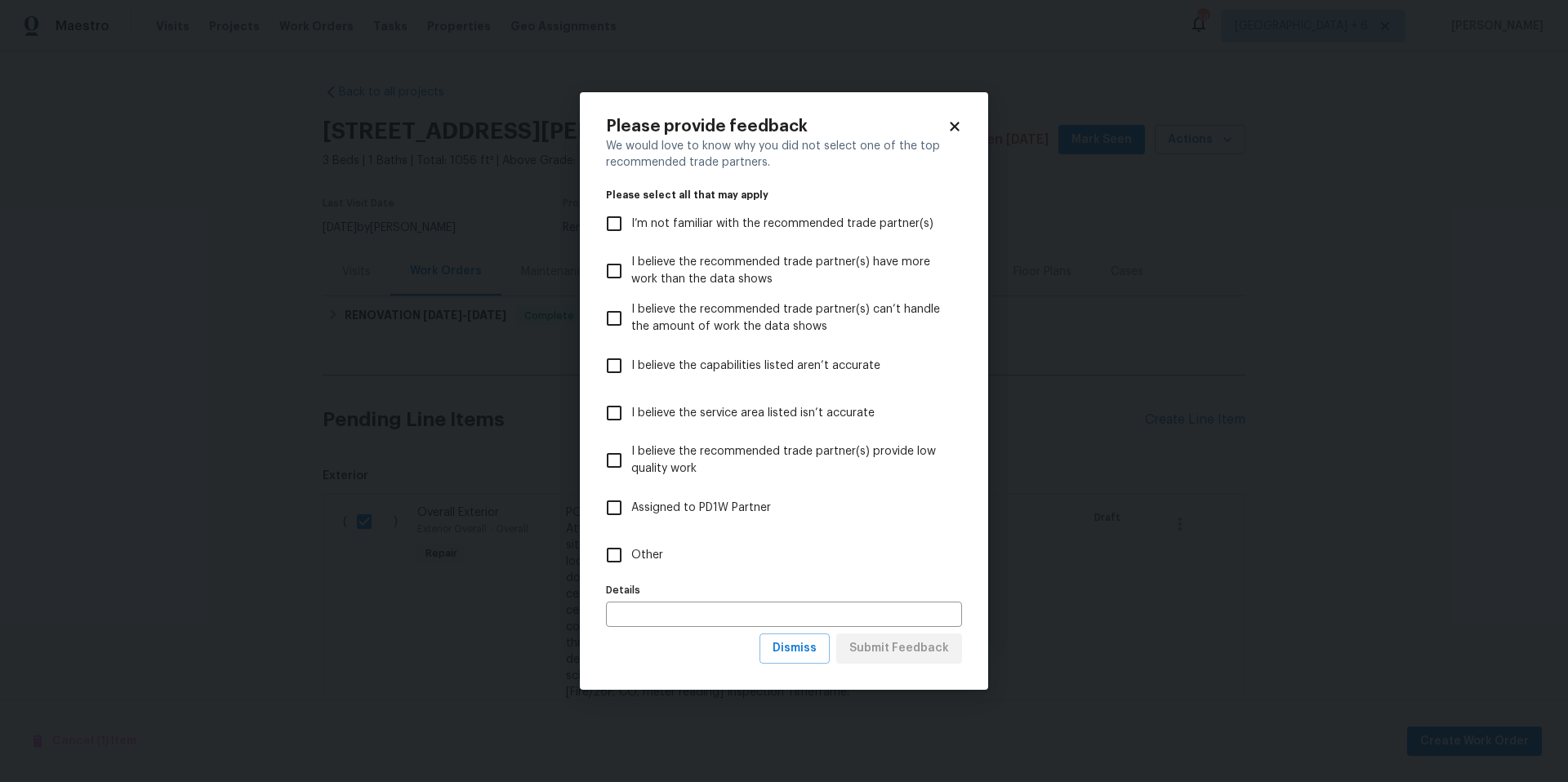
click at [615, 554] on input "Other" at bounding box center [613, 554] width 34 height 34
checkbox input "true"
click at [876, 654] on span "Submit Feedback" at bounding box center [899, 648] width 100 height 20
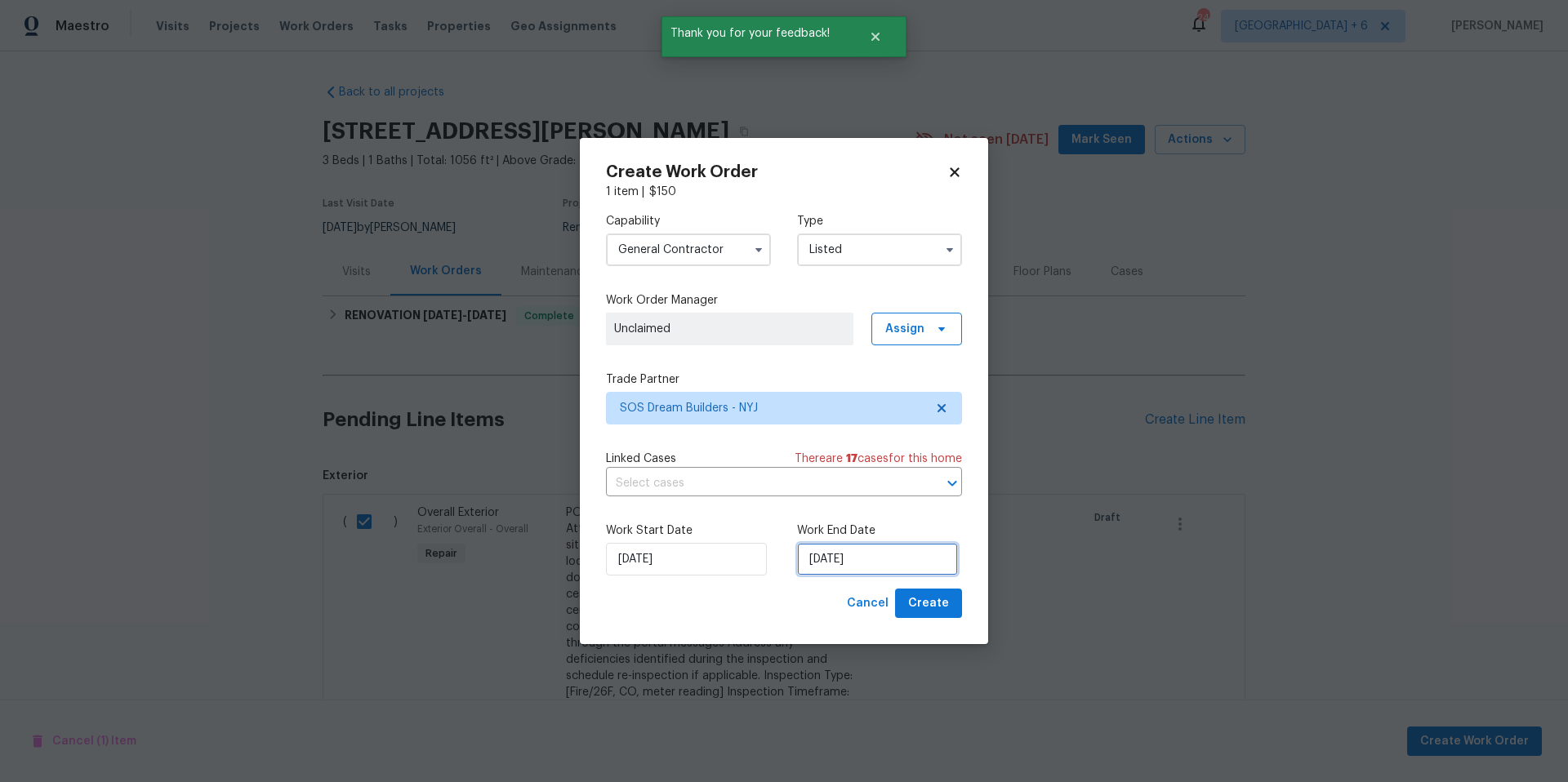
click at [874, 559] on input "9/4/2025" at bounding box center [877, 559] width 160 height 33
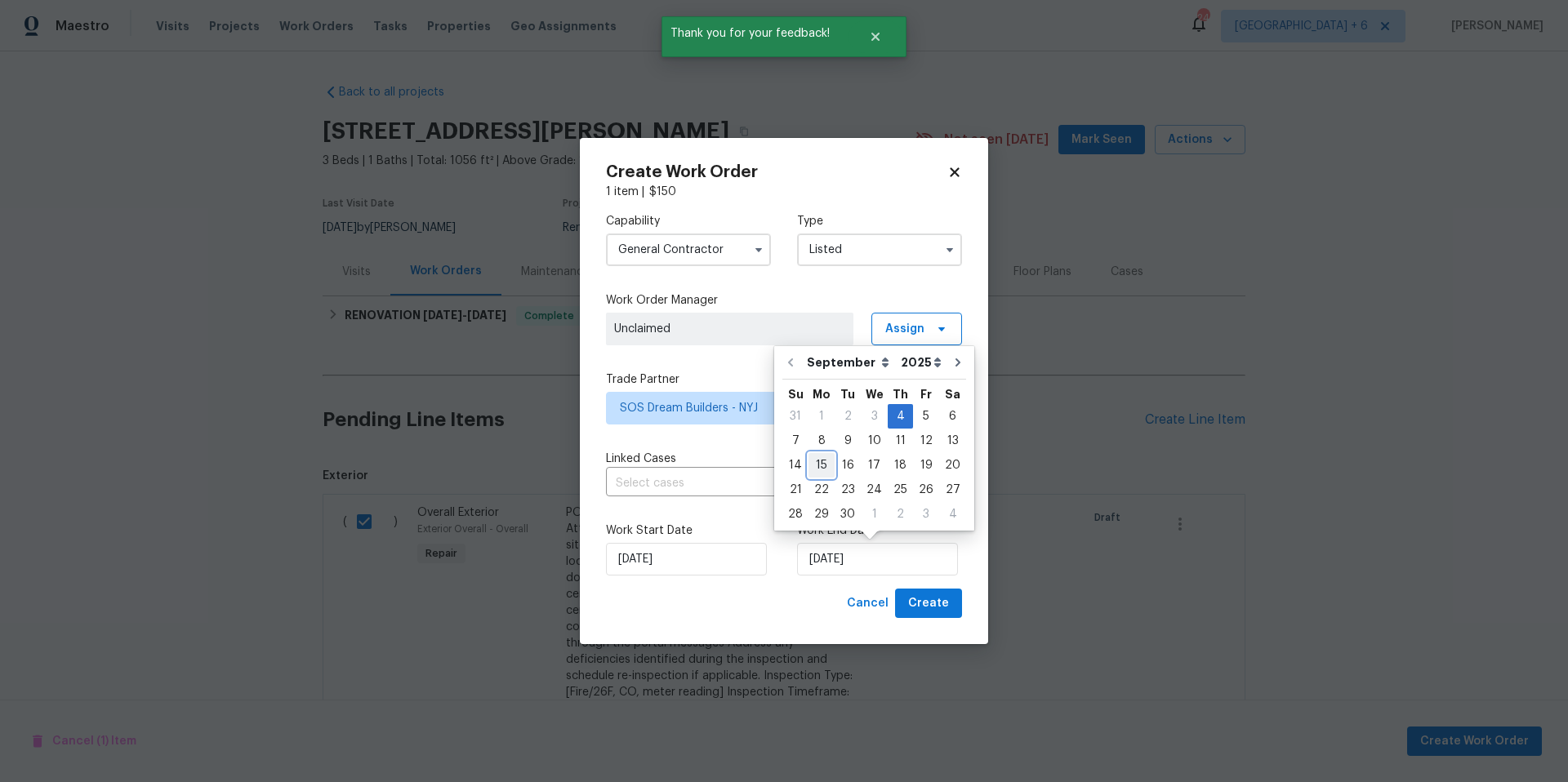
click at [816, 456] on div "15" at bounding box center [821, 464] width 26 height 23
type input "9/15/2025"
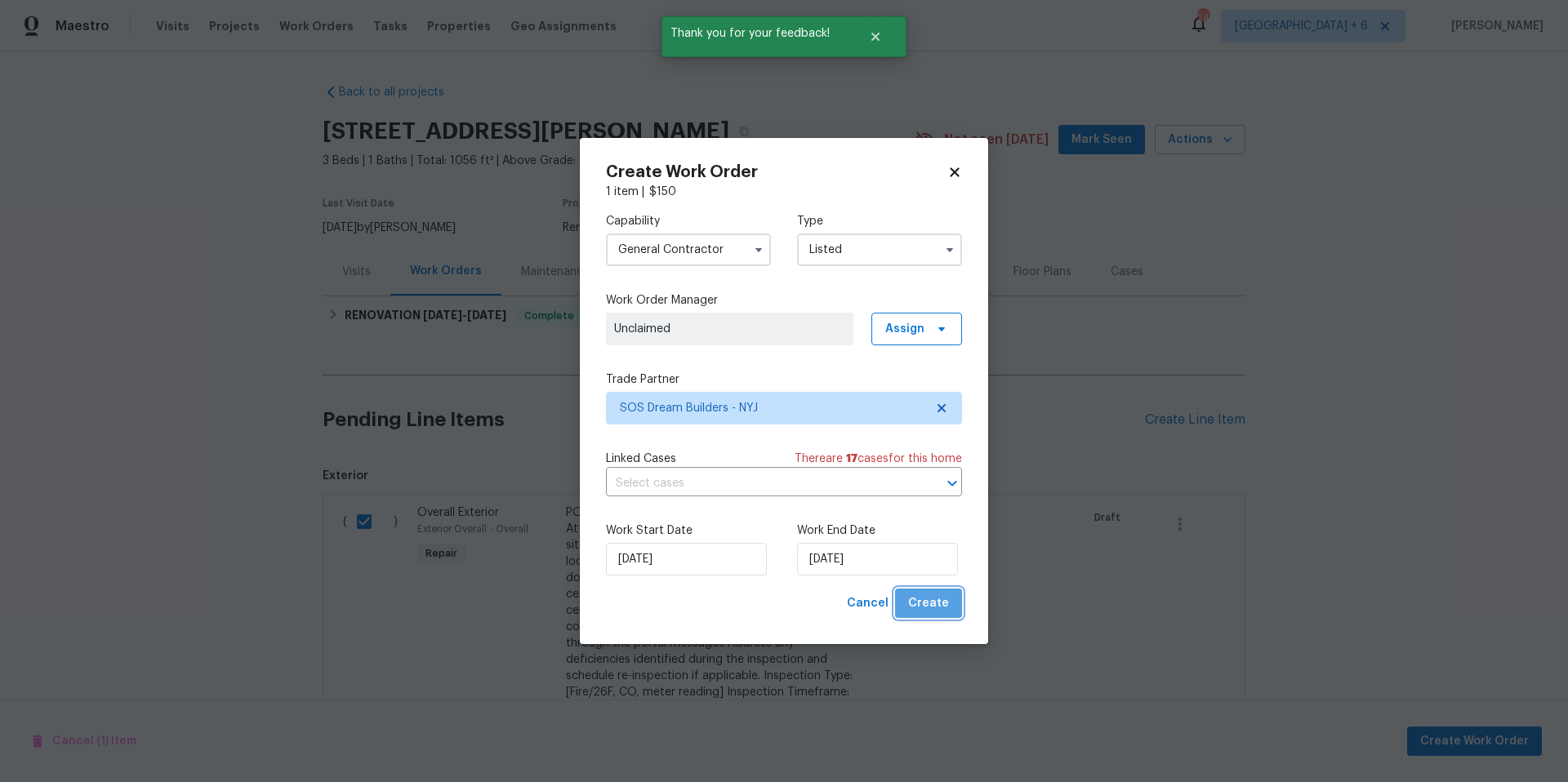
click at [943, 605] on span "Create" at bounding box center [929, 604] width 41 height 20
checkbox input "false"
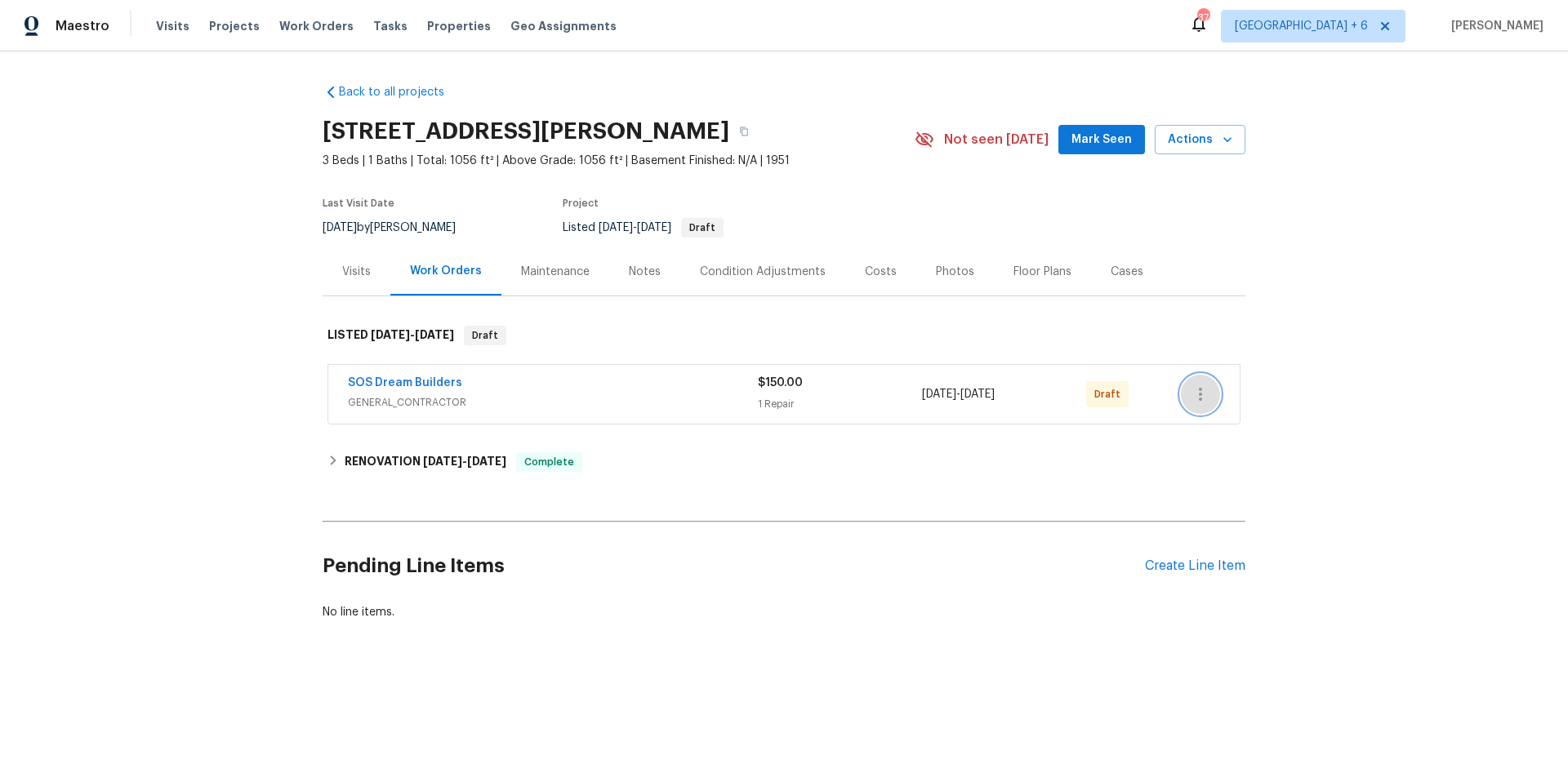
click at [1204, 399] on icon "button" at bounding box center [1200, 394] width 19 height 19
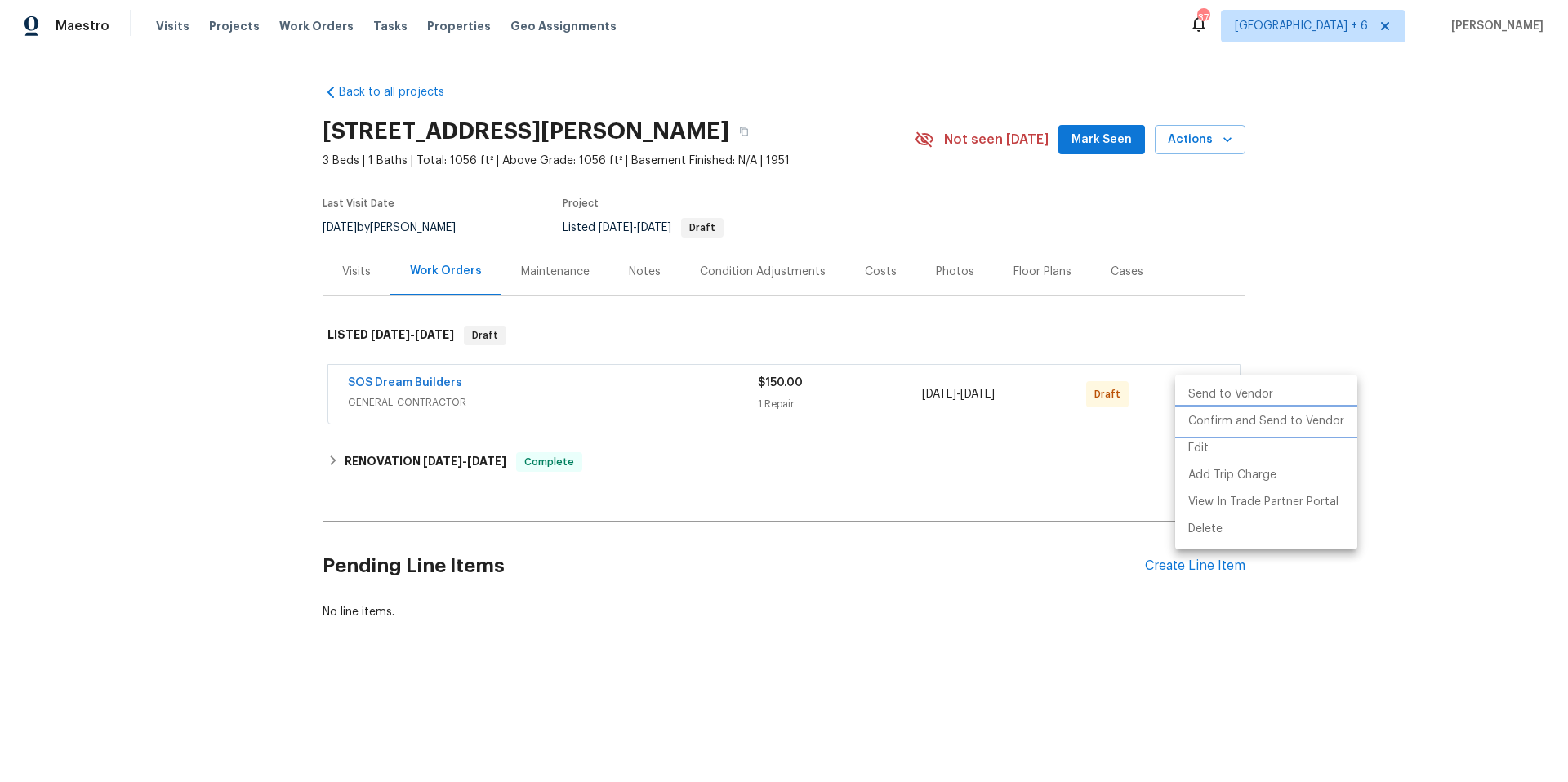
click at [1218, 422] on li "Confirm and Send to Vendor" at bounding box center [1266, 422] width 182 height 27
click at [434, 377] on div at bounding box center [784, 391] width 1568 height 782
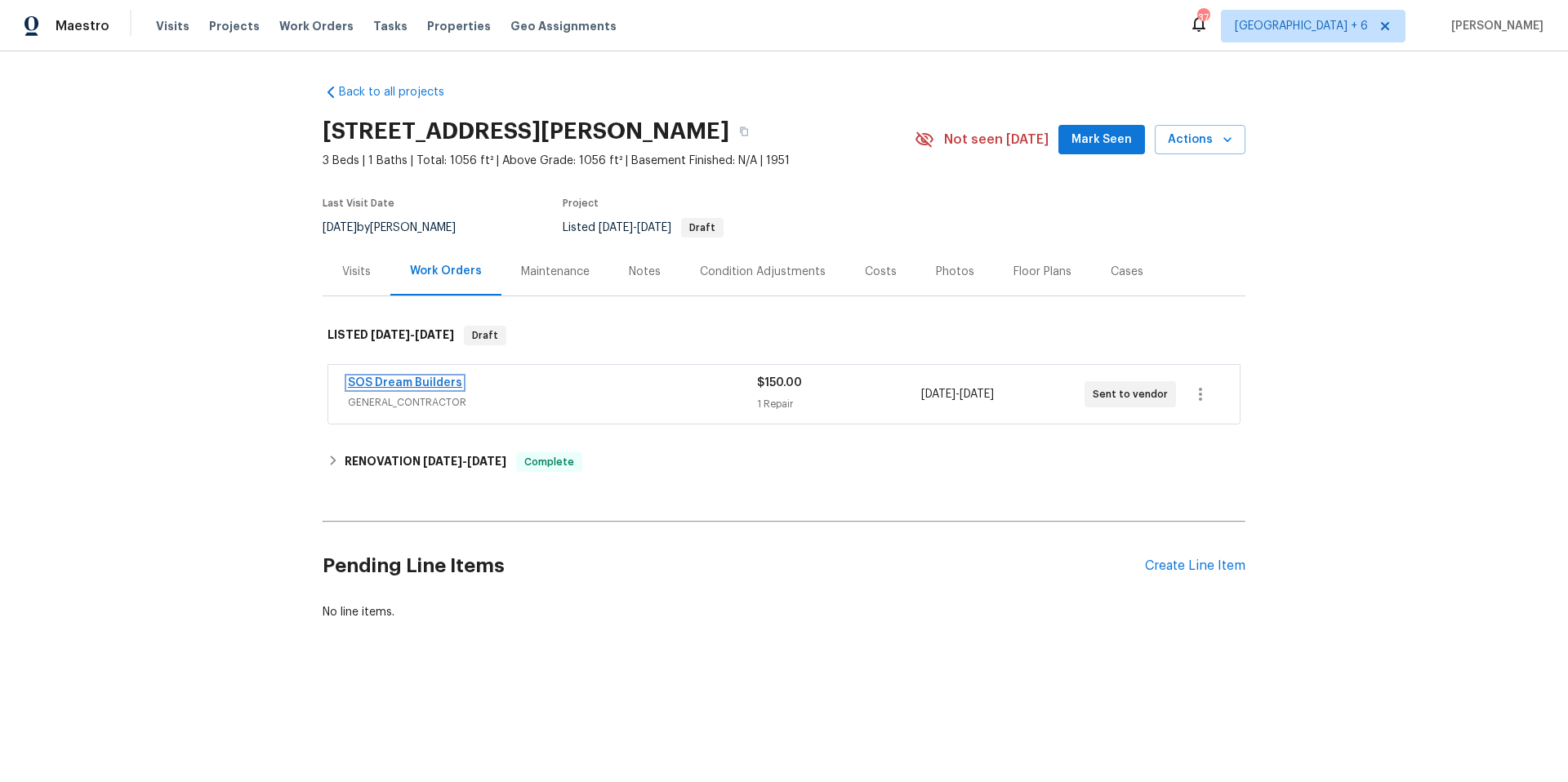
click at [419, 381] on link "SOS Dream Builders" at bounding box center [405, 383] width 114 height 12
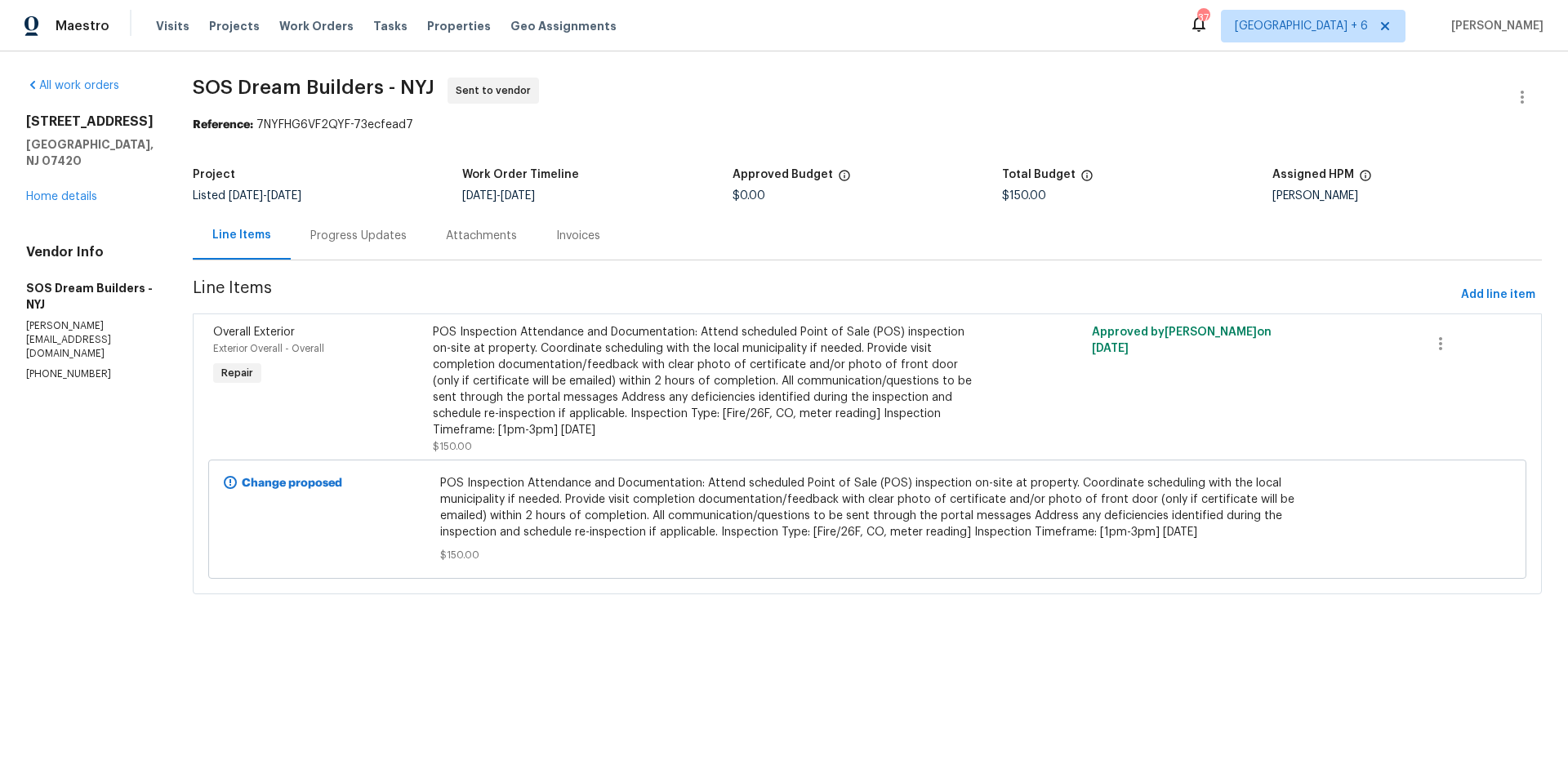
click at [366, 244] on div "Progress Updates" at bounding box center [358, 235] width 97 height 16
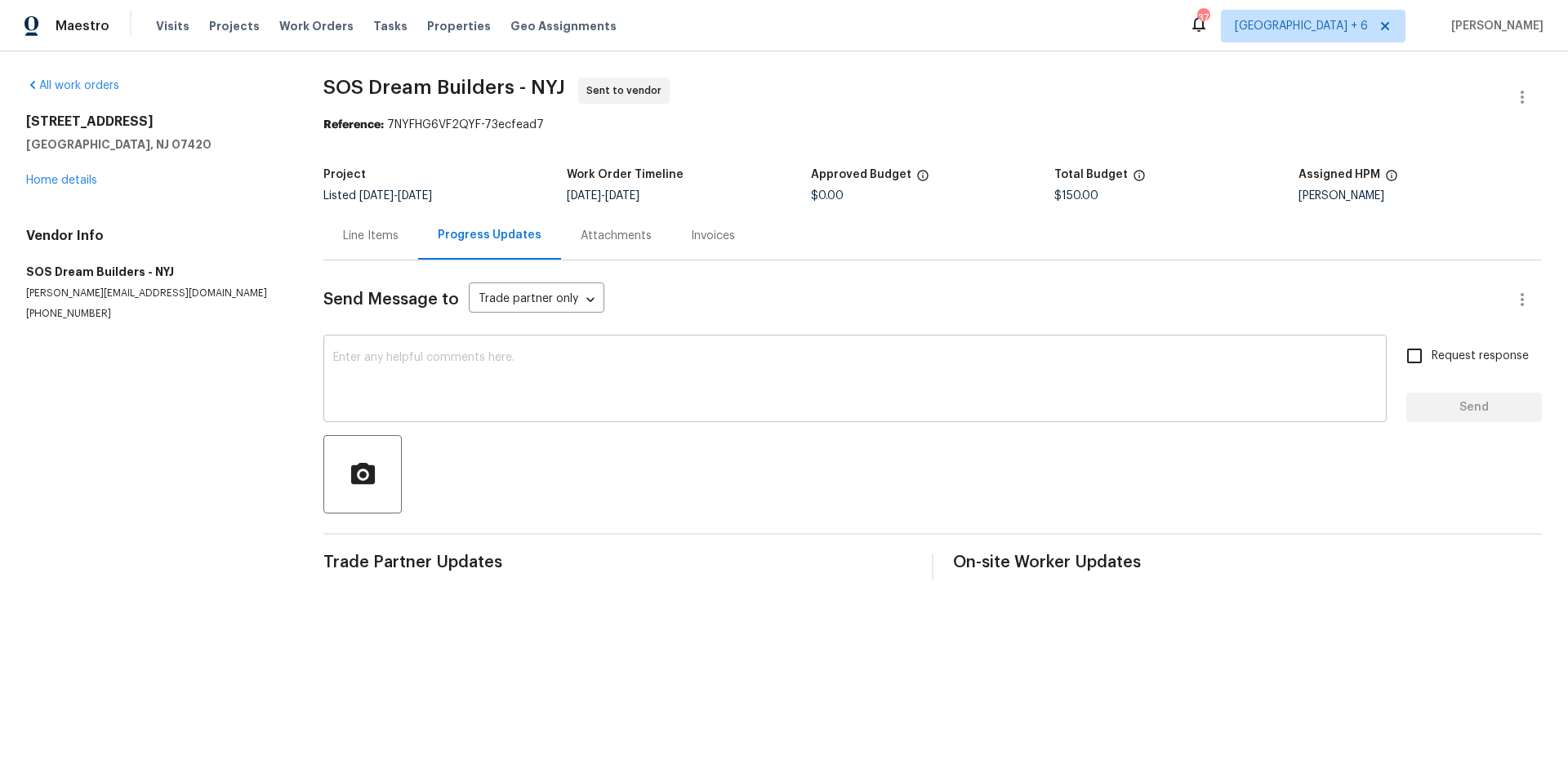
click at [511, 363] on textarea at bounding box center [855, 381] width 1044 height 57
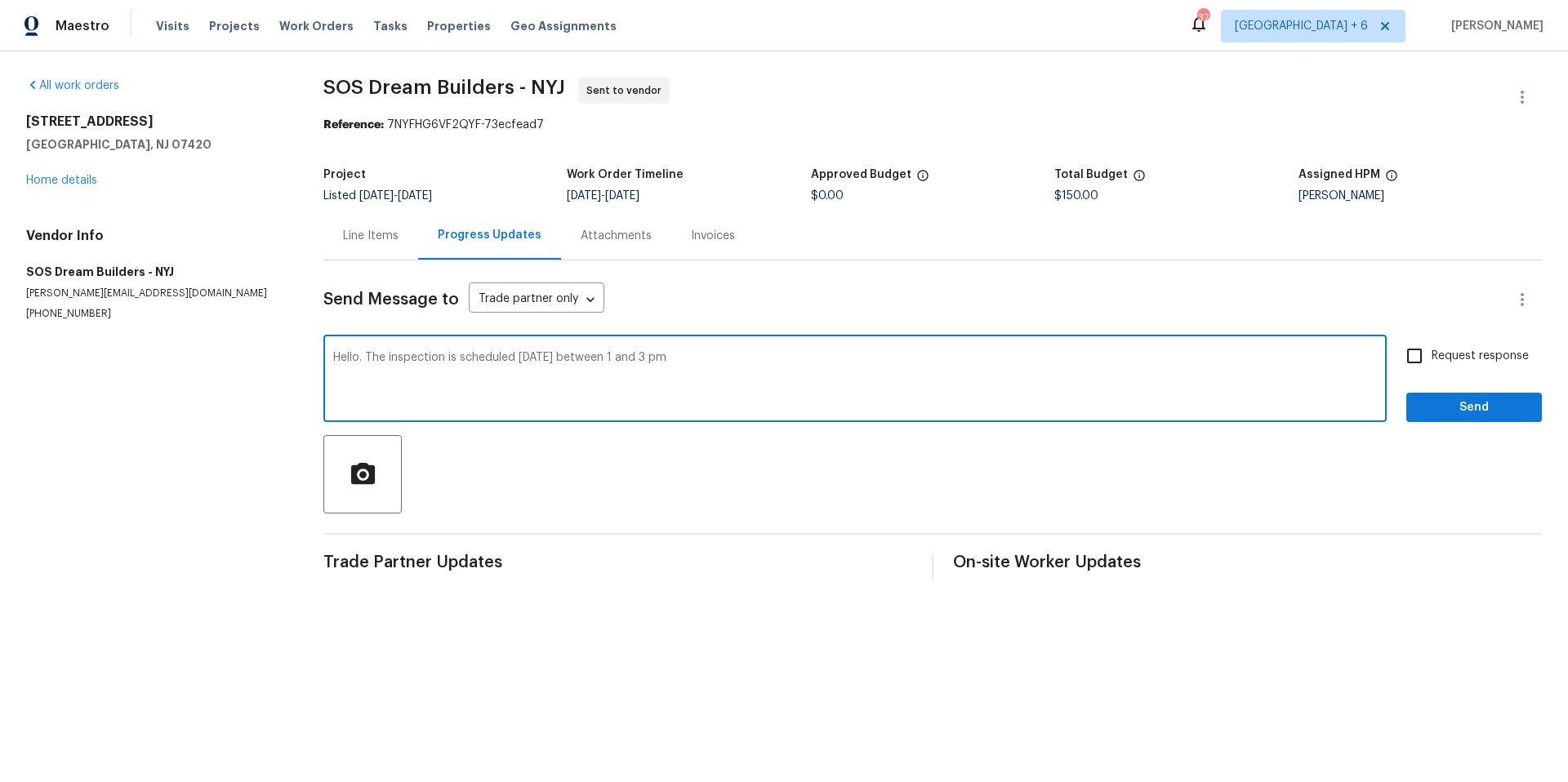
click at [799, 365] on textarea "Hello. The inspection is scheduled Monday 9/15 between 1 and 3 pm" at bounding box center [855, 381] width 1044 height 57
click at [1218, 354] on textarea "Hello. The inspection is scheduled Monday 9/15 between 1 and 3 pm. Please call …" at bounding box center [855, 381] width 1044 height 57
click at [0, 0] on span "Mondays" at bounding box center [0, 0] width 0 height 0
click at [1302, 354] on textarea "Hello. The inspection is scheduled Monday 9/15 between 1 and 3 pm. Please call …" at bounding box center [855, 381] width 1044 height 57
click at [445, 369] on textarea "Hello. The inspection is scheduled Monday 9/15 between 1 and 3 pm. Please call …" at bounding box center [855, 381] width 1044 height 57
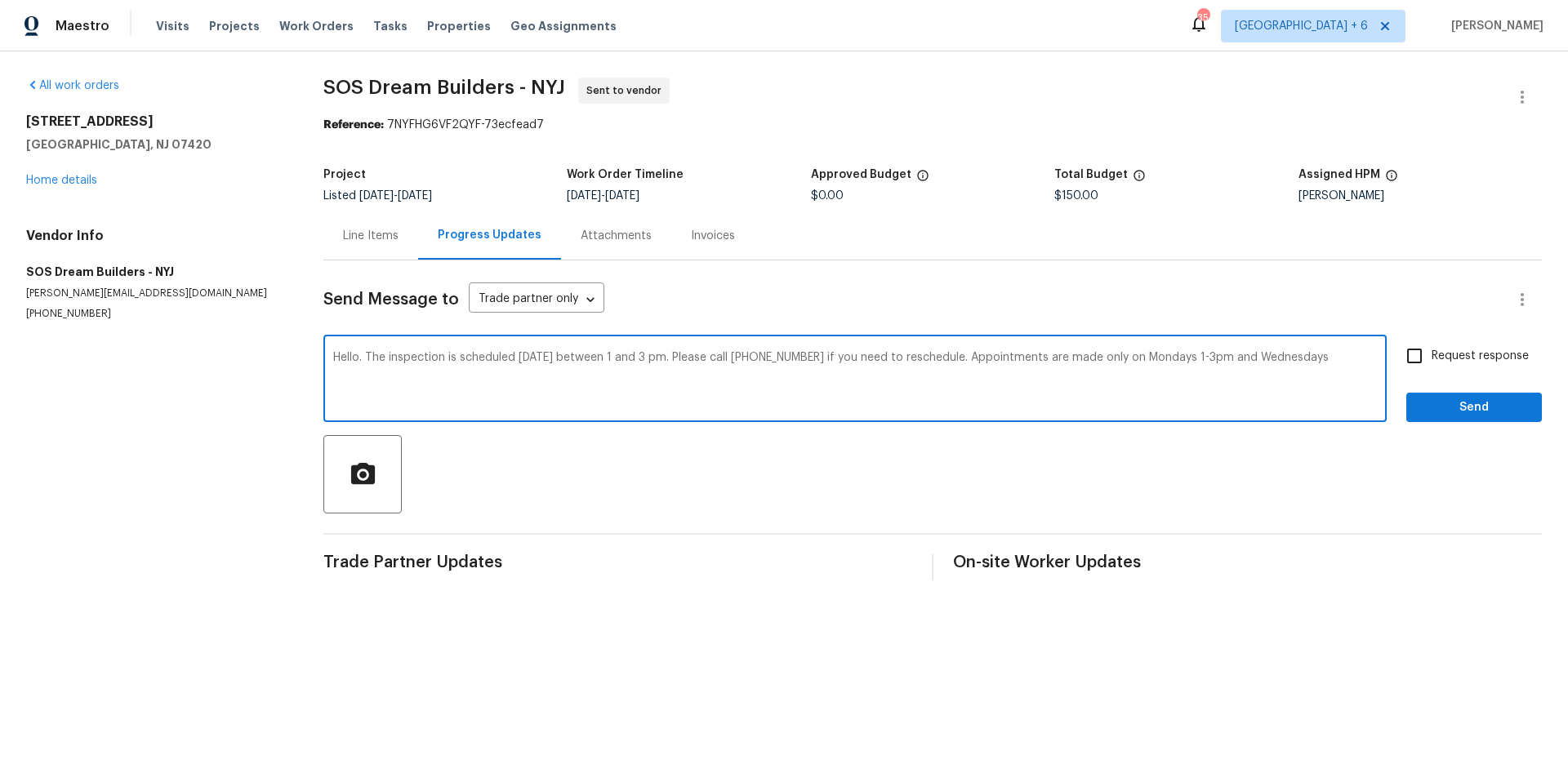
click at [382, 370] on textarea "Hello. The inspection is scheduled Monday 9/15 between 1 and 3 pm. Please call …" at bounding box center [855, 381] width 1044 height 57
click at [0, 0] on span "." at bounding box center [0, 0] width 0 height 0
click at [0, 0] on span "scheduled" at bounding box center [0, 0] width 0 height 0
click at [0, 0] on span "," at bounding box center [0, 0] width 0 height 0
click at [0, 0] on div "Paraphrase text" at bounding box center [0, 0] width 0 height 0
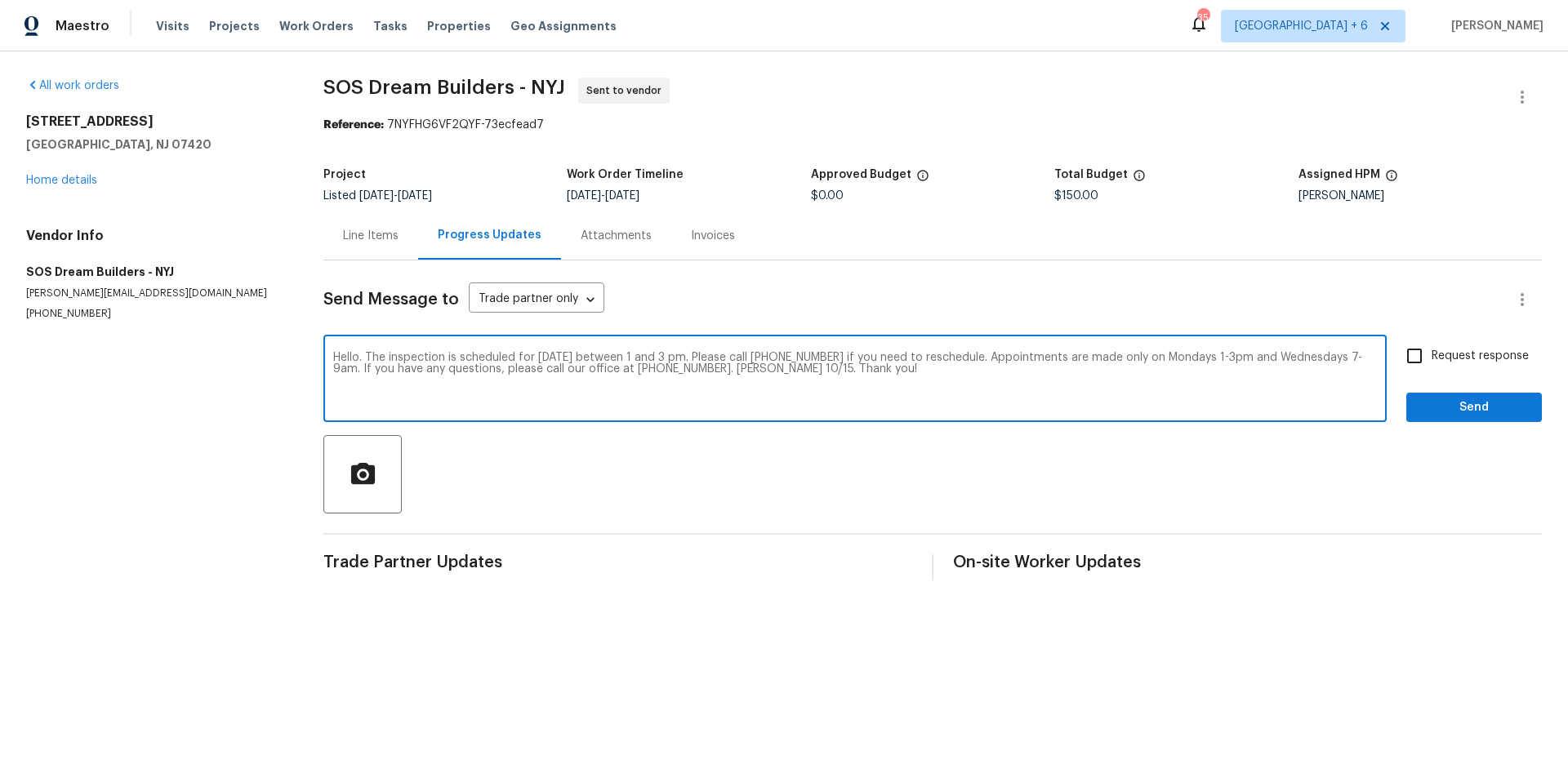
click at [0, 0] on span "questions." at bounding box center [0, 0] width 0 height 0
click at [718, 396] on textarea "Hello. The inspection is scheduled for Monday 9/15 between 1 and 3 pm. Please c…" at bounding box center [855, 381] width 1044 height 57
type textarea "Hello. The inspection is scheduled for Monday 9/15 between 1 and 3 pm. Please c…"
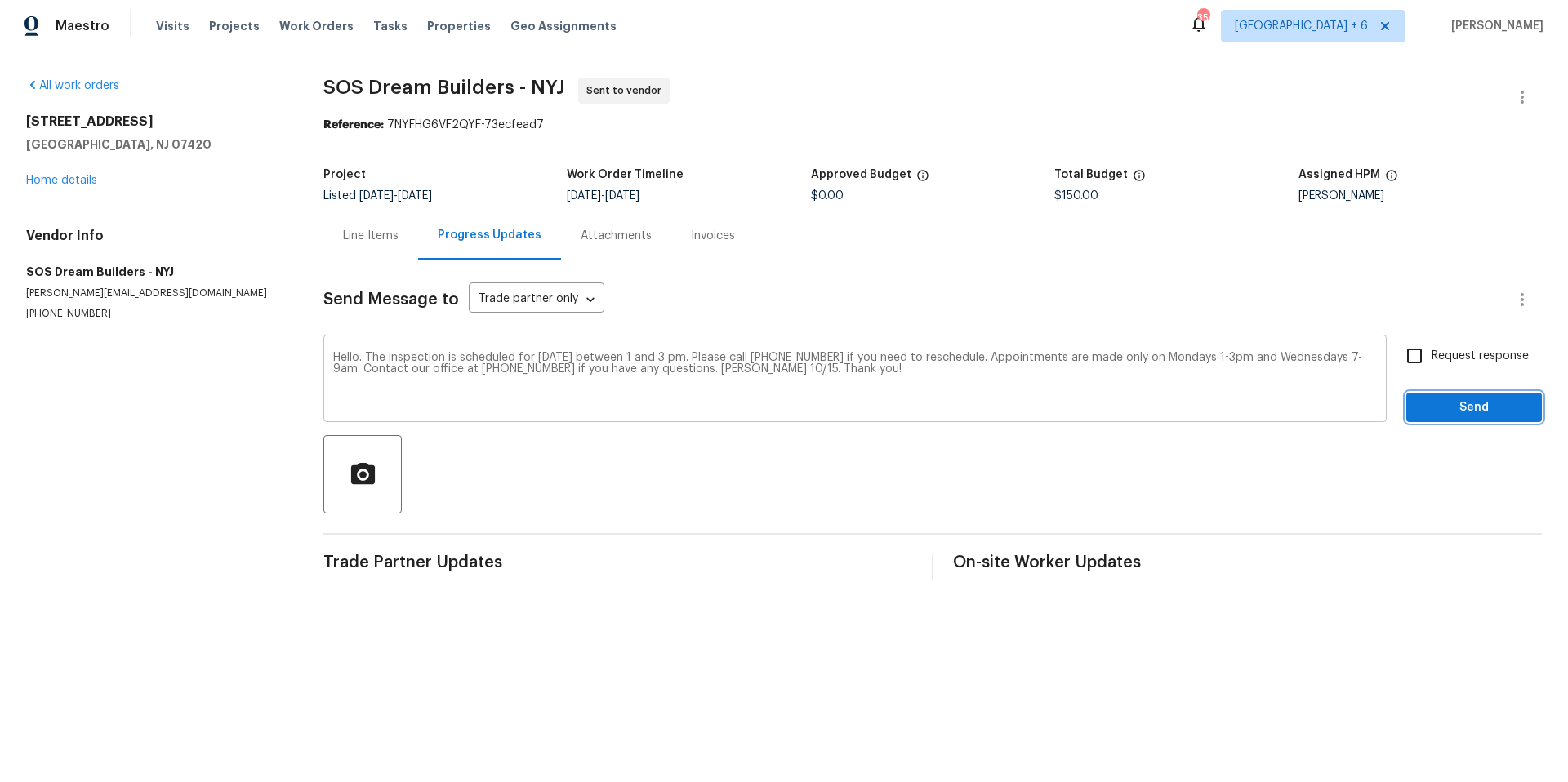
drag, startPoint x: 1496, startPoint y: 401, endPoint x: 1297, endPoint y: 360, distance: 203.2
click at [1487, 377] on div "Request response Send" at bounding box center [1474, 380] width 135 height 83
click at [1402, 356] on input "Request response" at bounding box center [1414, 355] width 34 height 34
checkbox input "true"
click at [1466, 395] on button "Send" at bounding box center [1474, 407] width 135 height 30
